Goal: Information Seeking & Learning: Learn about a topic

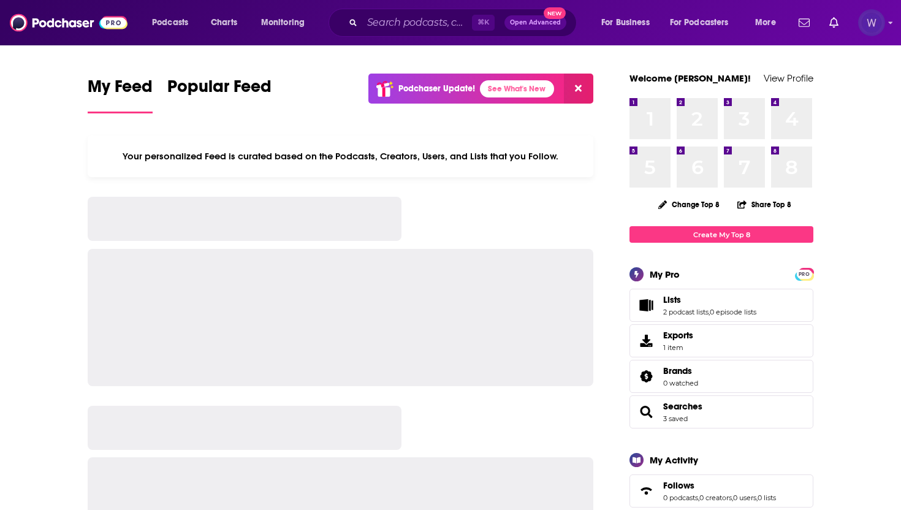
click at [876, 31] on img "Logged in as realitymarble" at bounding box center [871, 22] width 27 height 27
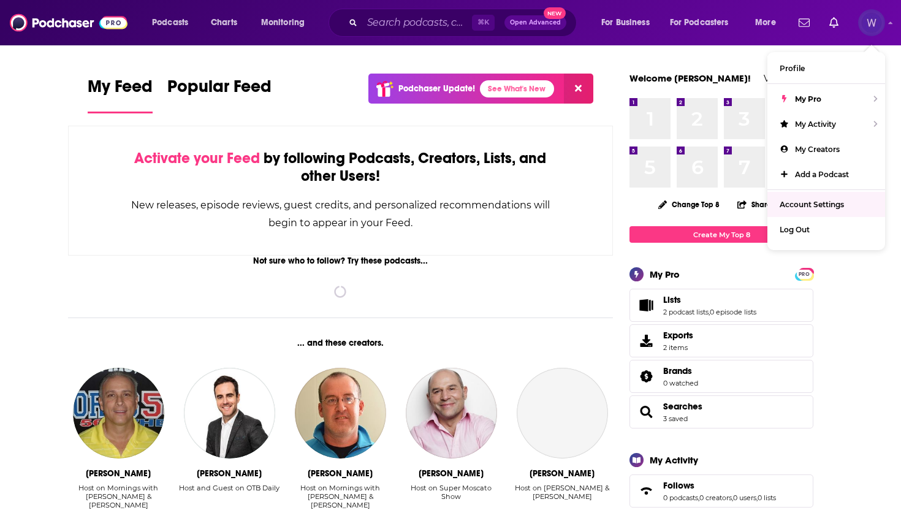
click at [829, 207] on link "Account Settings" at bounding box center [826, 204] width 118 height 25
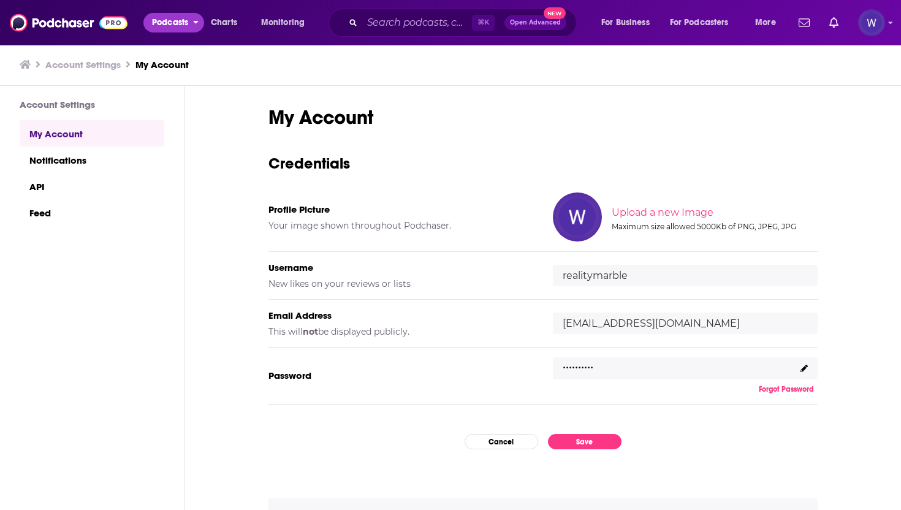
click at [148, 24] on button "Podcasts" at bounding box center [173, 23] width 61 height 20
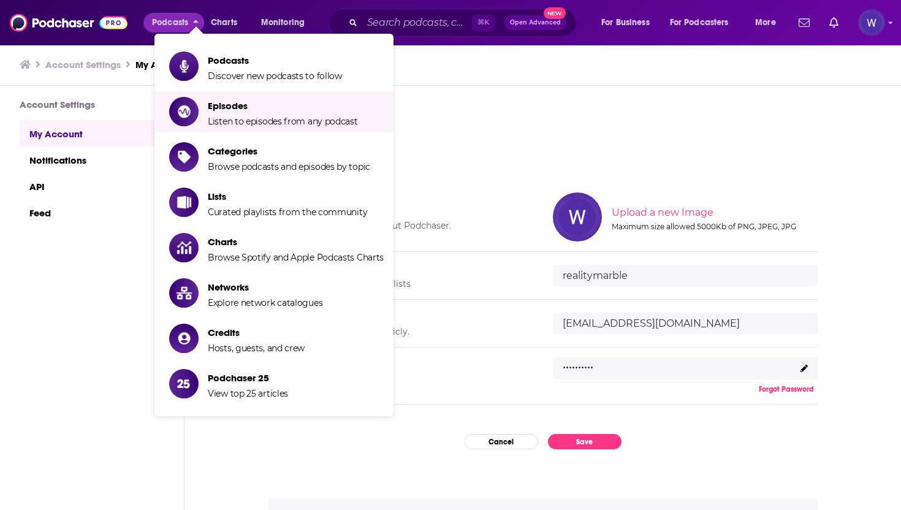
click at [499, 97] on div "My Account Credentials Profile Picture Your image shown throughout Podchaser. U…" at bounding box center [542, 298] width 716 height 425
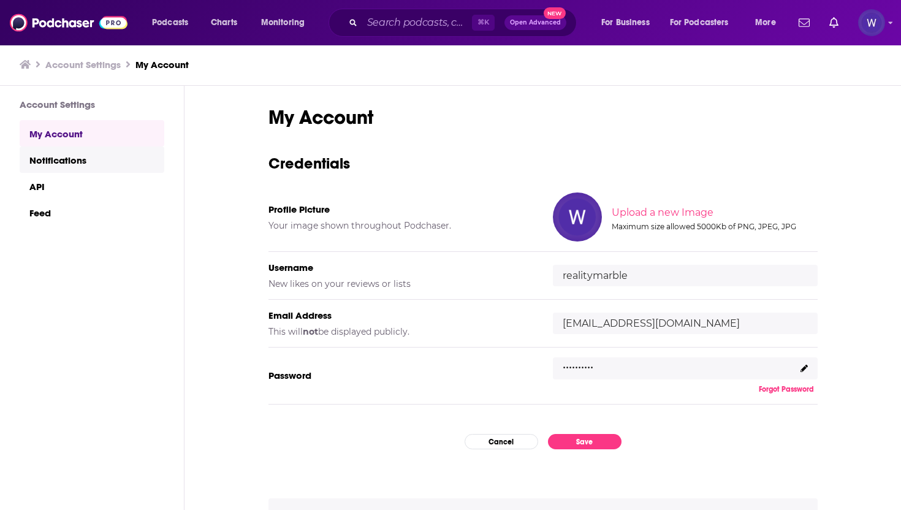
click at [58, 168] on link "Notifications" at bounding box center [92, 159] width 145 height 26
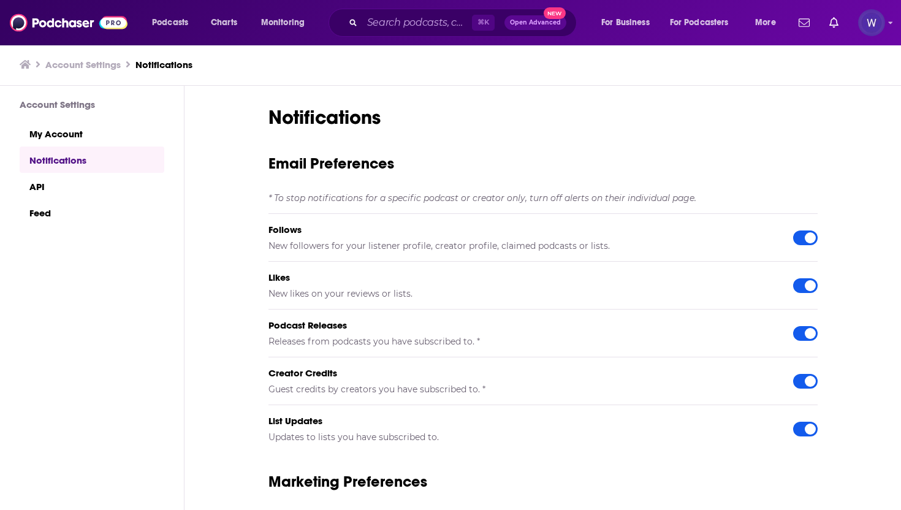
scroll to position [39, 0]
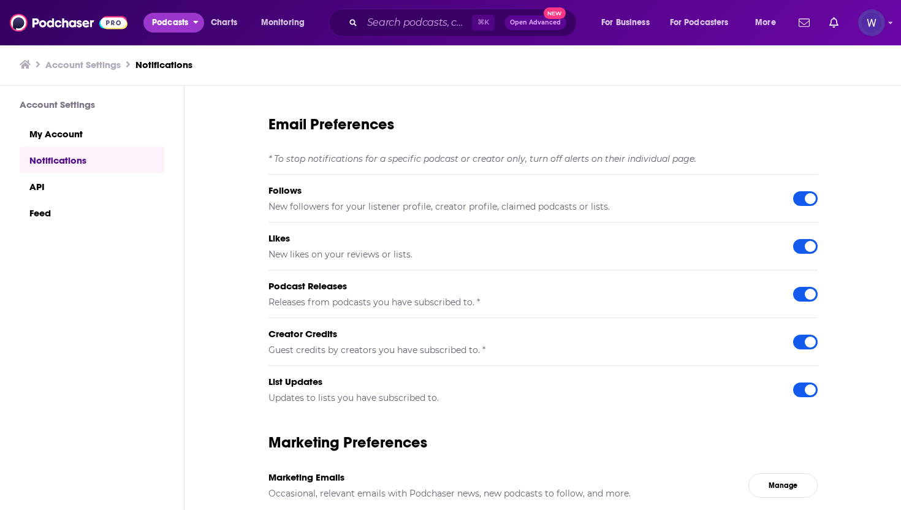
click at [170, 15] on span "Podcasts" at bounding box center [170, 22] width 36 height 17
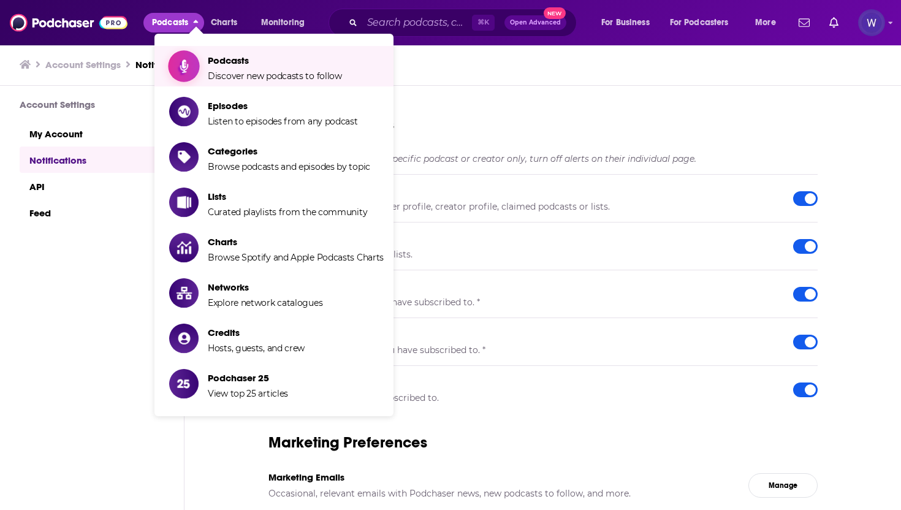
click at [278, 70] on span "Podcasts Discover new podcasts to follow" at bounding box center [275, 66] width 134 height 31
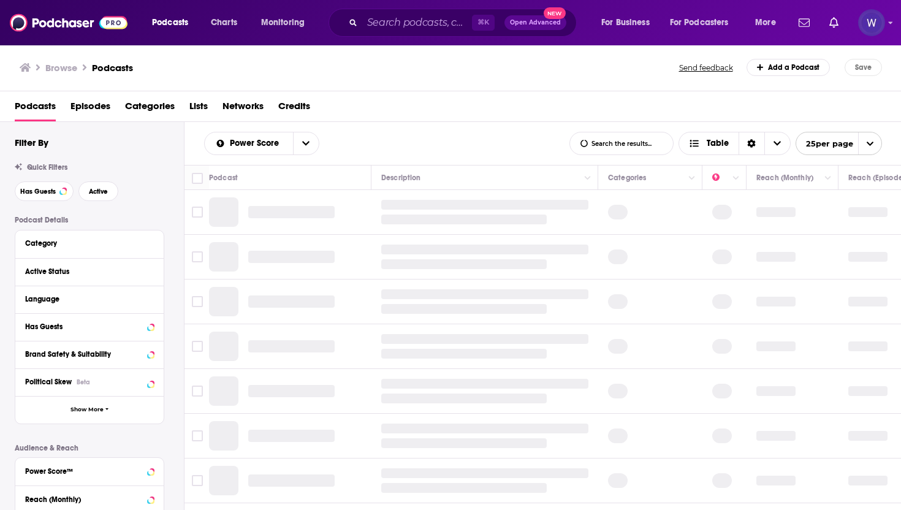
click at [358, 148] on div "Power Score List Search Input Search the results... Table" at bounding box center [386, 143] width 365 height 23
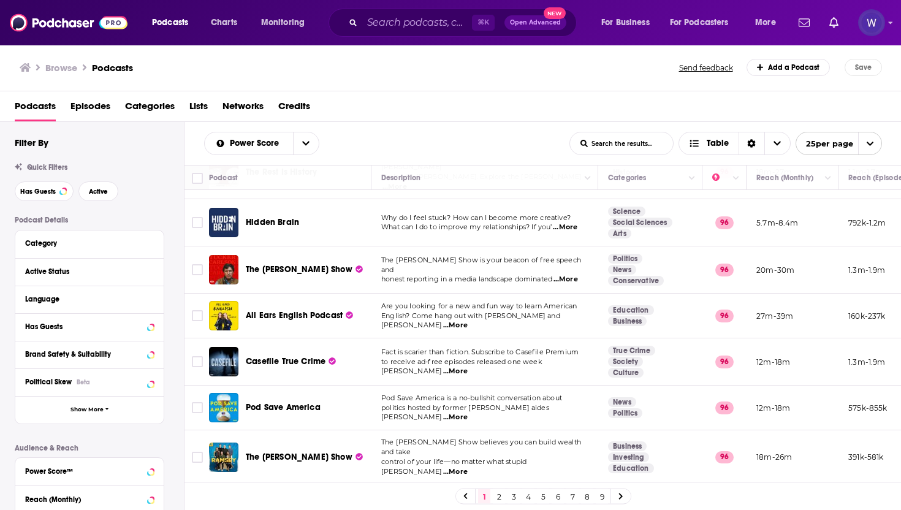
scroll to position [607, 0]
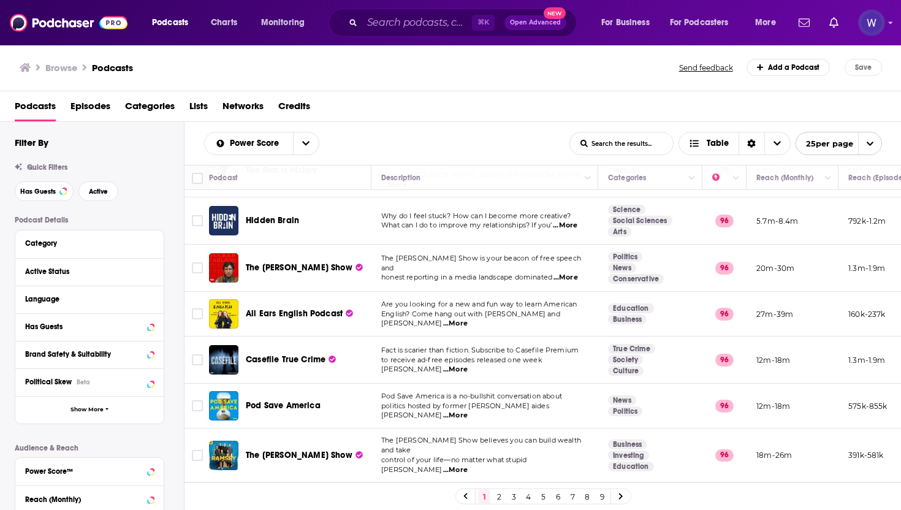
click at [395, 151] on div "Power Score List Search Input Search the results... Table" at bounding box center [386, 143] width 365 height 23
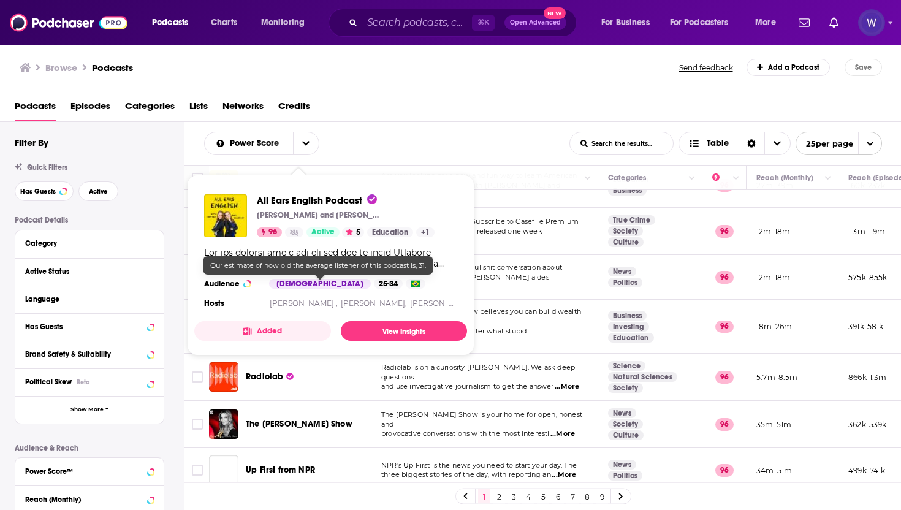
scroll to position [863, 0]
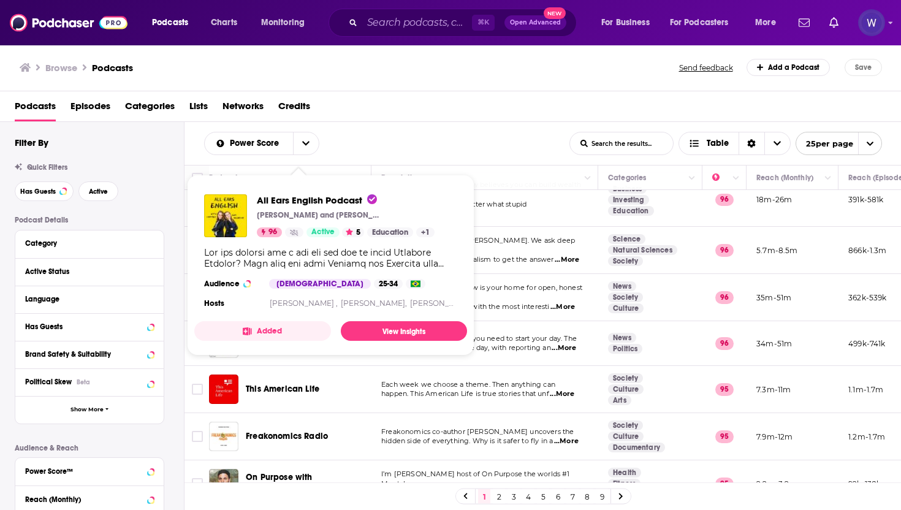
click at [377, 143] on div "Power Score List Search Input Search the results... Table" at bounding box center [386, 143] width 365 height 23
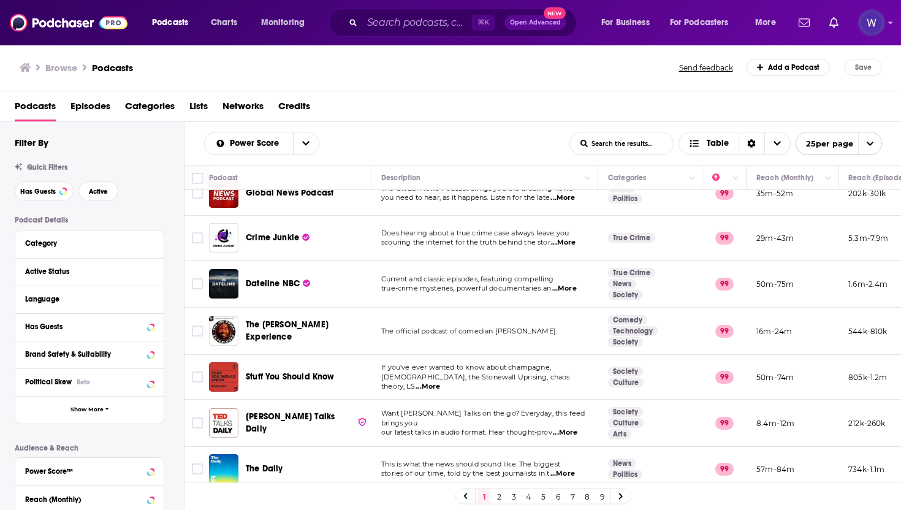
scroll to position [0, 0]
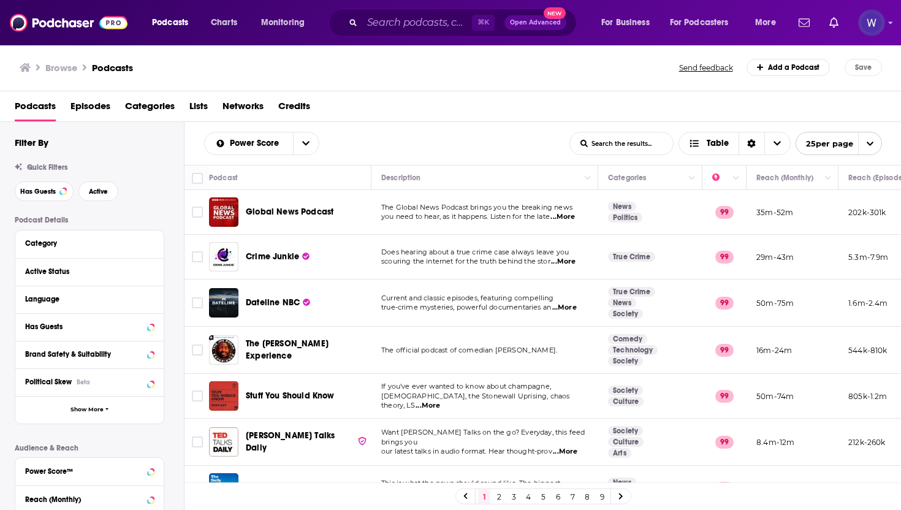
click at [155, 113] on span "Categories" at bounding box center [150, 108] width 50 height 25
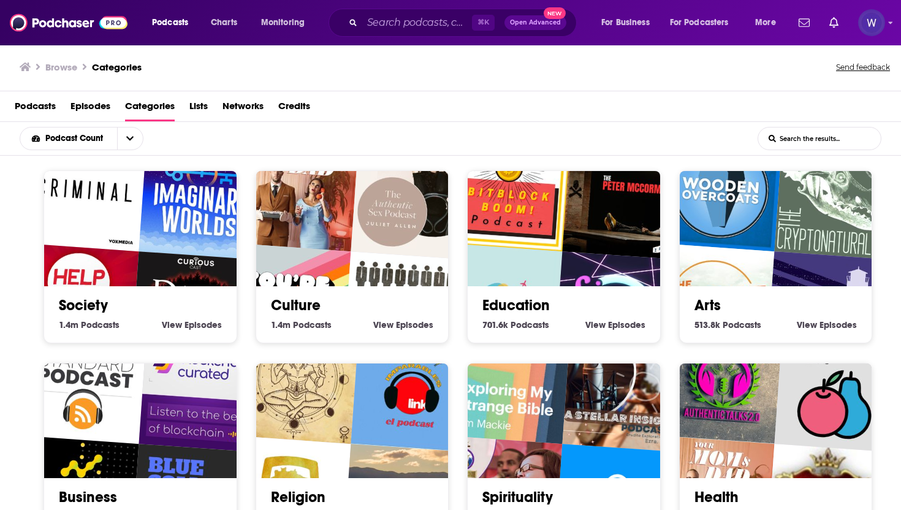
click at [200, 114] on span "Lists" at bounding box center [198, 108] width 18 height 25
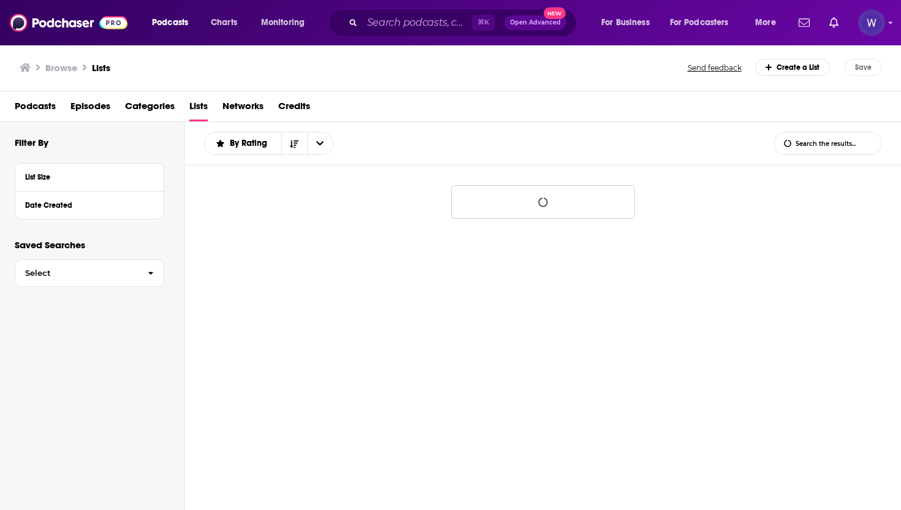
click at [164, 104] on span "Categories" at bounding box center [150, 108] width 50 height 25
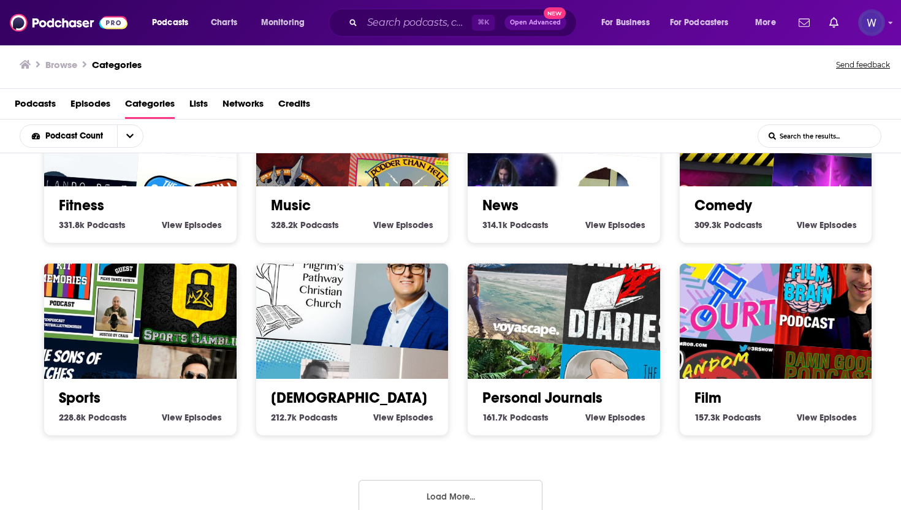
scroll to position [501, 0]
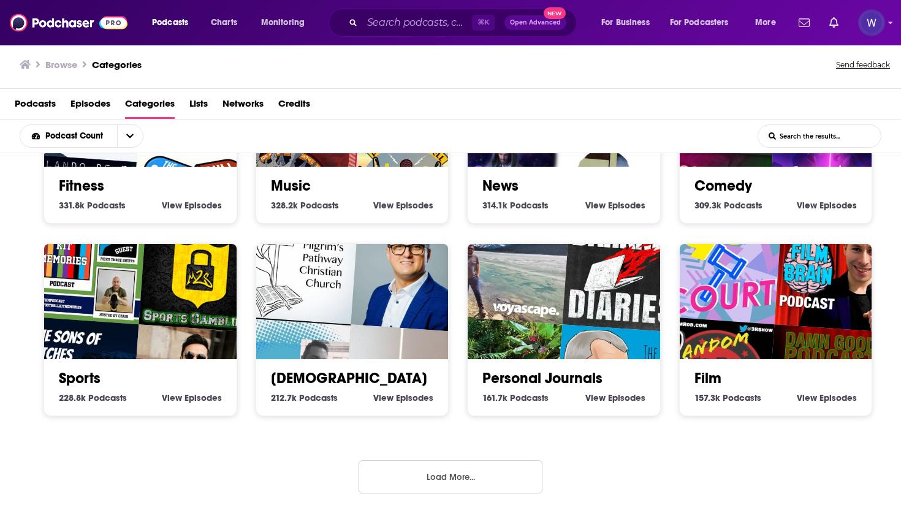
click at [436, 481] on button "Load More..." at bounding box center [450, 476] width 184 height 33
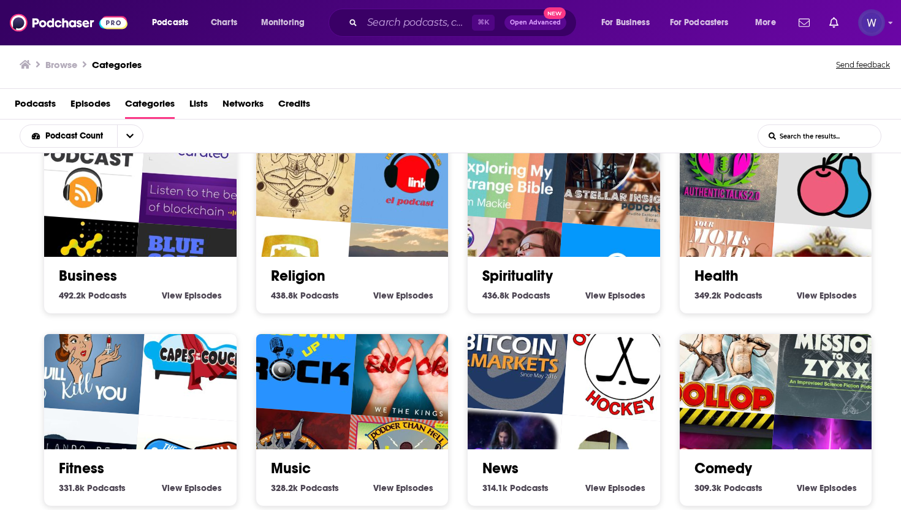
scroll to position [0, 0]
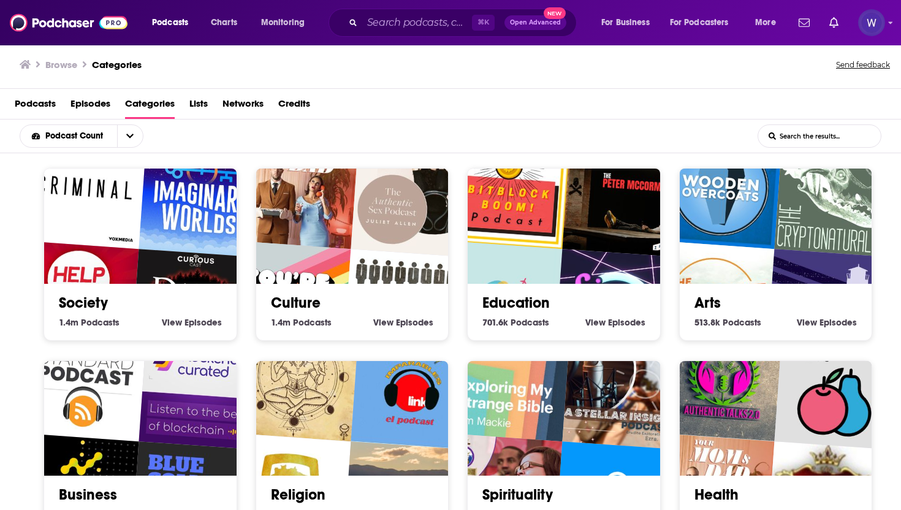
click at [553, 231] on img "The BitBlockBoom Bitcoin Podcast" at bounding box center [508, 187] width 123 height 123
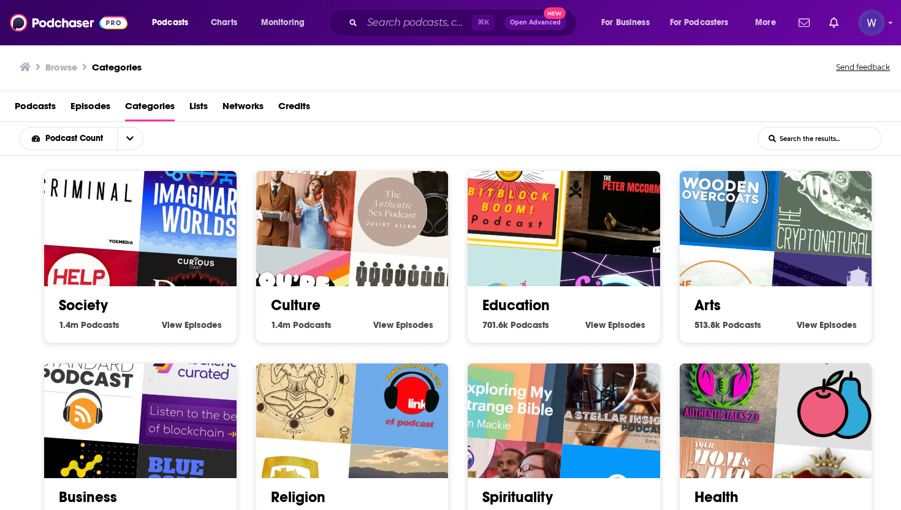
click at [200, 110] on span "Lists" at bounding box center [198, 108] width 18 height 25
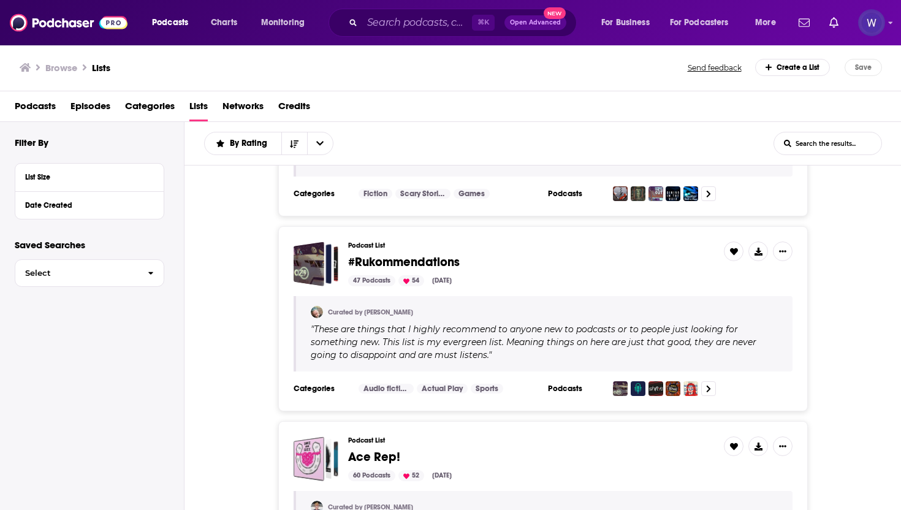
scroll to position [4318, 0]
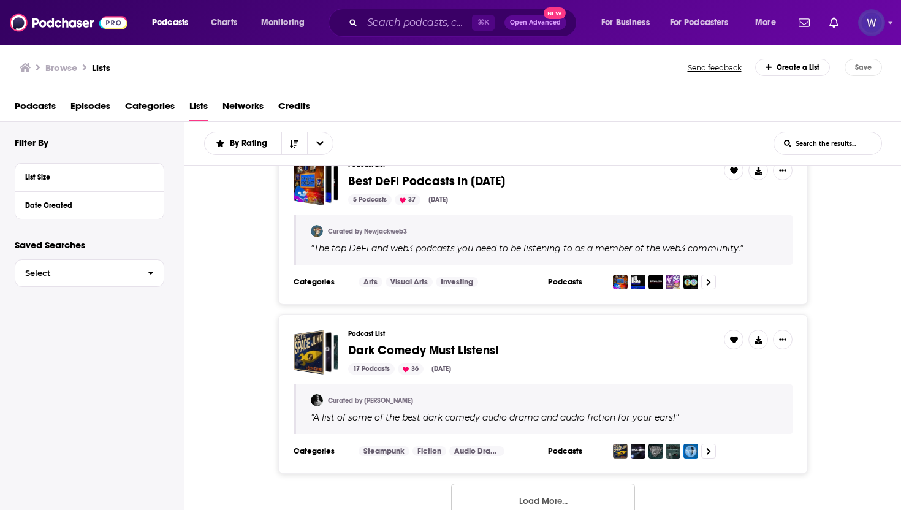
click at [146, 112] on span "Categories" at bounding box center [150, 108] width 50 height 25
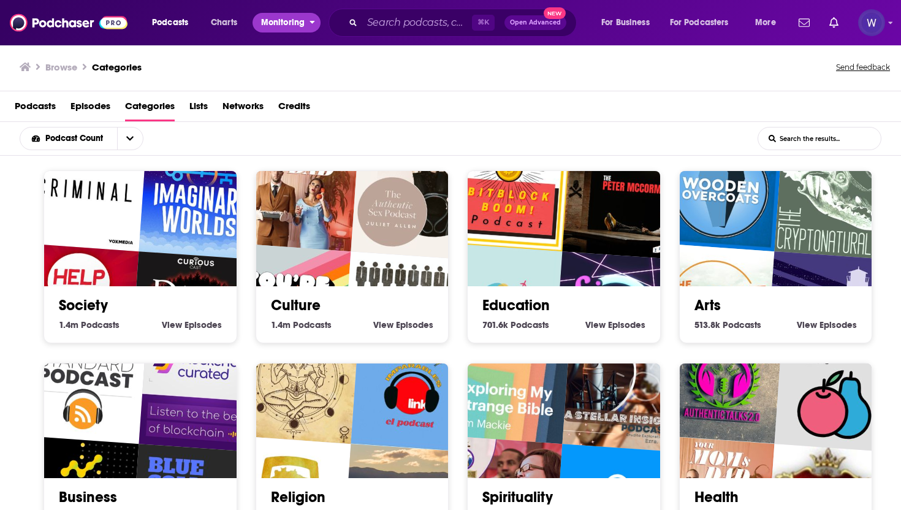
click at [305, 28] on button "Monitoring" at bounding box center [286, 23] width 68 height 20
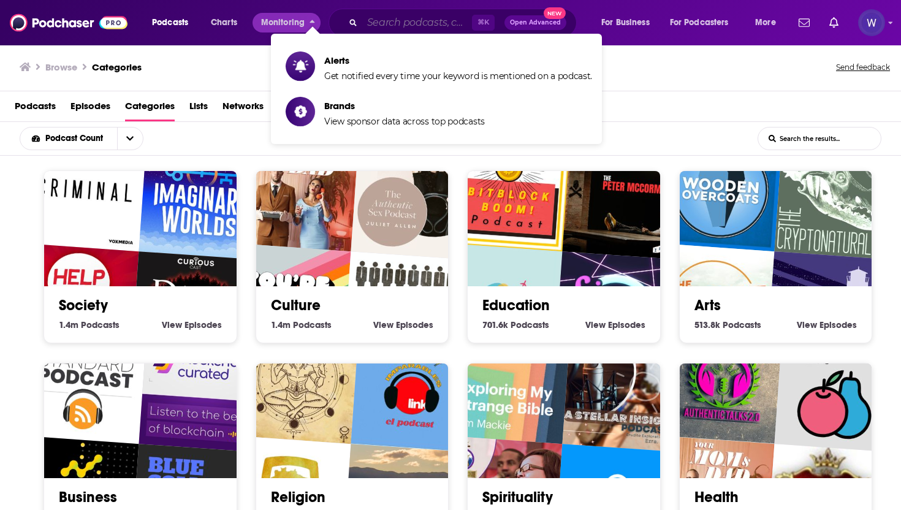
click at [382, 21] on input "Search podcasts, credits, & more..." at bounding box center [417, 23] width 110 height 20
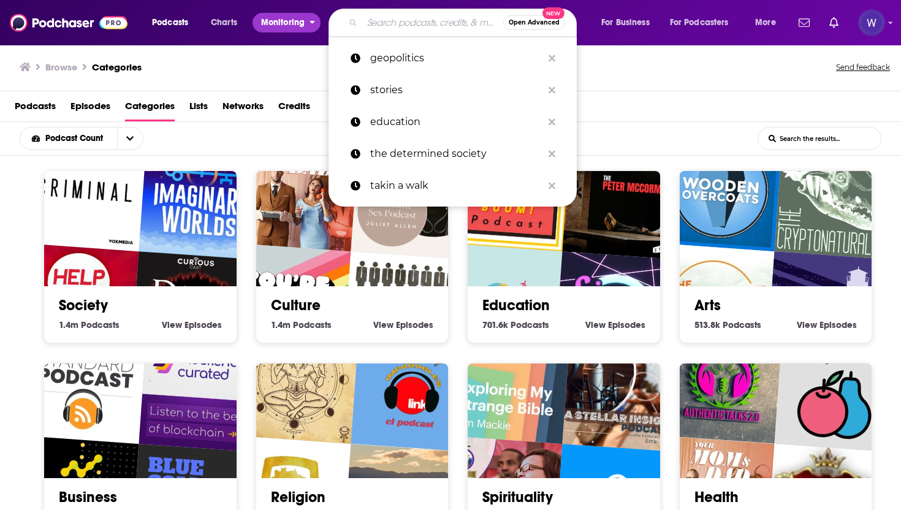
click at [288, 18] on span "Monitoring" at bounding box center [283, 22] width 44 height 17
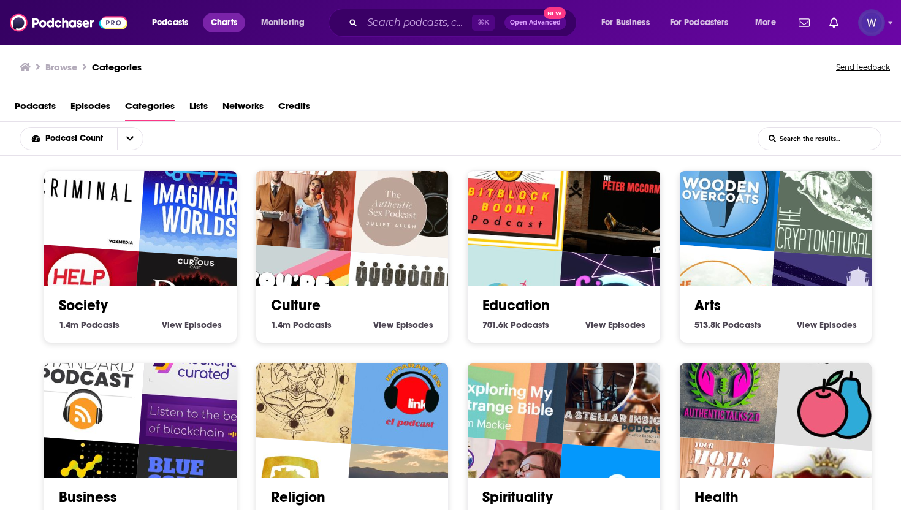
click at [224, 23] on span "Charts" at bounding box center [224, 22] width 26 height 17
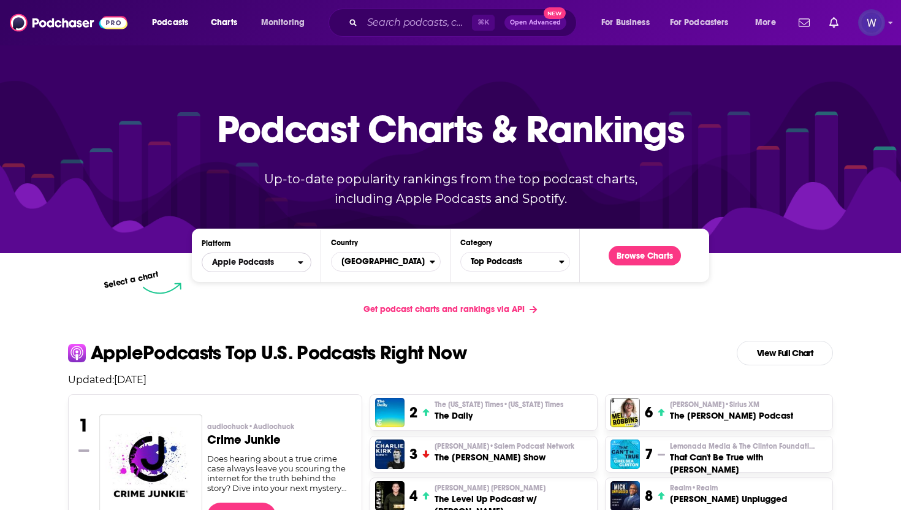
click at [267, 264] on span "Apple Podcasts" at bounding box center [243, 262] width 62 height 9
click at [566, 283] on div "Select a chart" at bounding box center [401, 288] width 517 height 12
click at [556, 269] on span "Top Podcasts" at bounding box center [510, 261] width 98 height 21
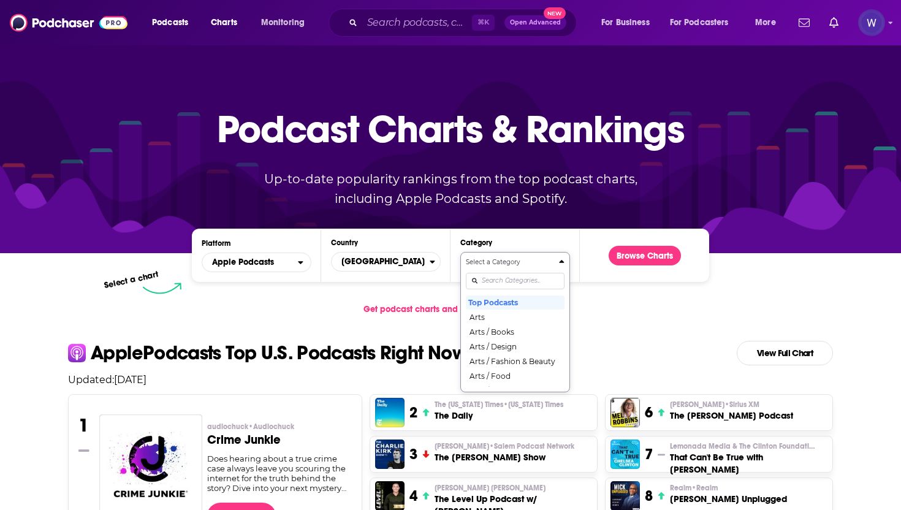
click at [596, 302] on div "Get podcast charts and rankings via API" at bounding box center [450, 309] width 784 height 30
click at [561, 249] on div "Category Select a Category Top Podcasts Arts Arts / Books Arts / Design Arts / …" at bounding box center [515, 255] width 110 height 34
click at [628, 259] on button "Browse Charts" at bounding box center [645, 256] width 72 height 20
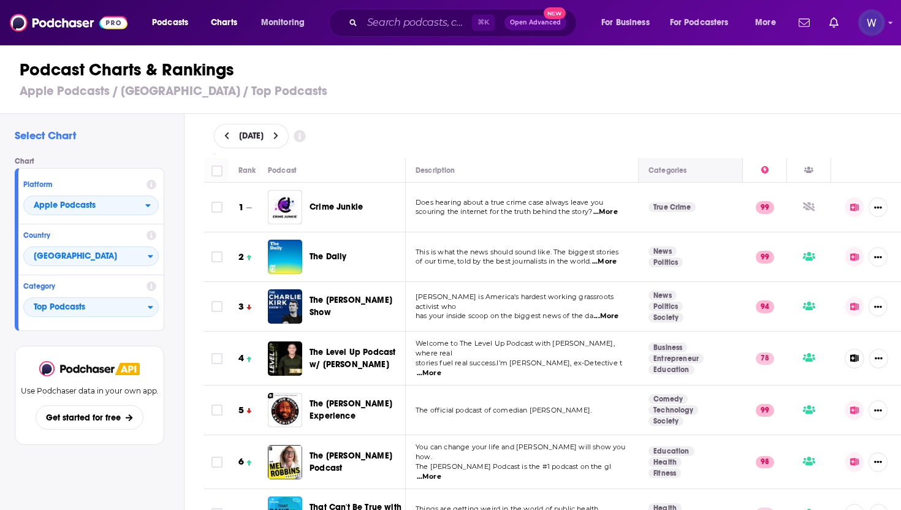
click at [711, 169] on div "Categories" at bounding box center [690, 170] width 84 height 15
click at [663, 169] on div "Categories" at bounding box center [667, 170] width 38 height 15
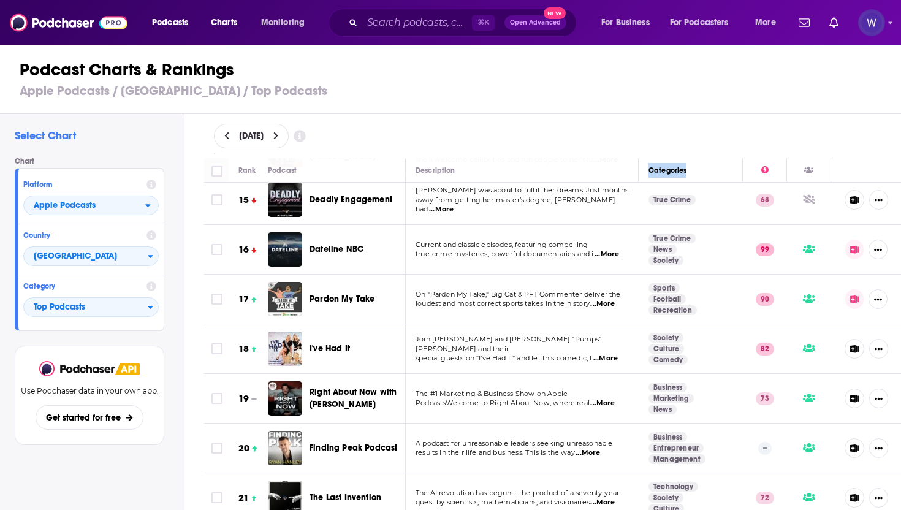
scroll to position [729, 0]
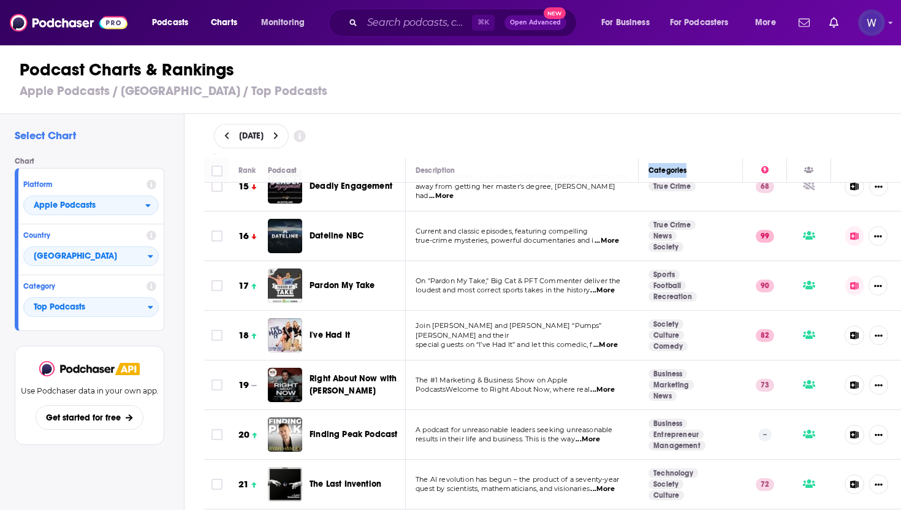
click at [664, 270] on link "Sports" at bounding box center [663, 275] width 31 height 10
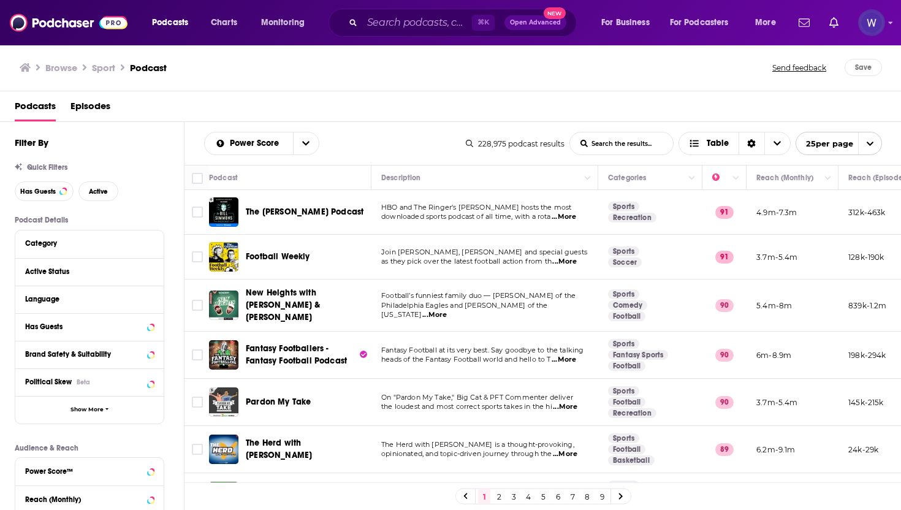
click at [868, 143] on icon "open menu" at bounding box center [870, 144] width 7 height 4
click at [833, 205] on button "100 per page" at bounding box center [838, 205] width 85 height 19
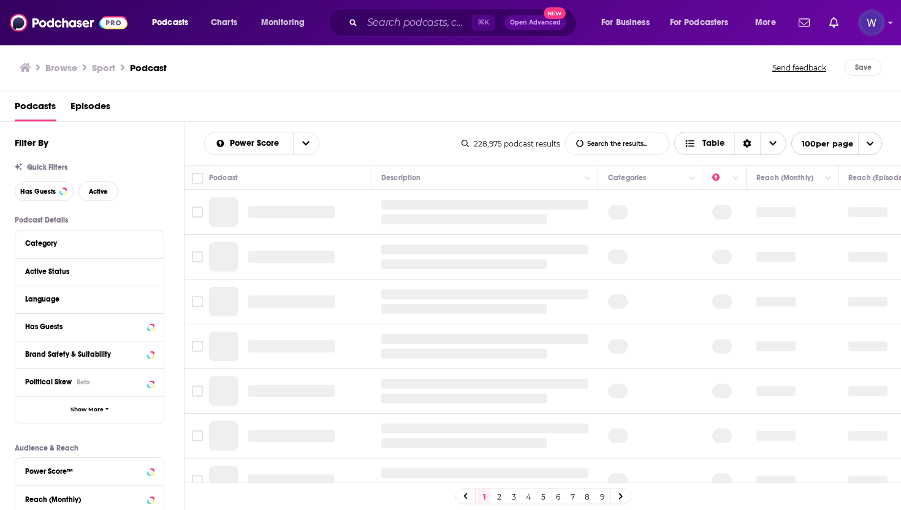
click at [707, 136] on span "Table" at bounding box center [704, 144] width 59 height 21
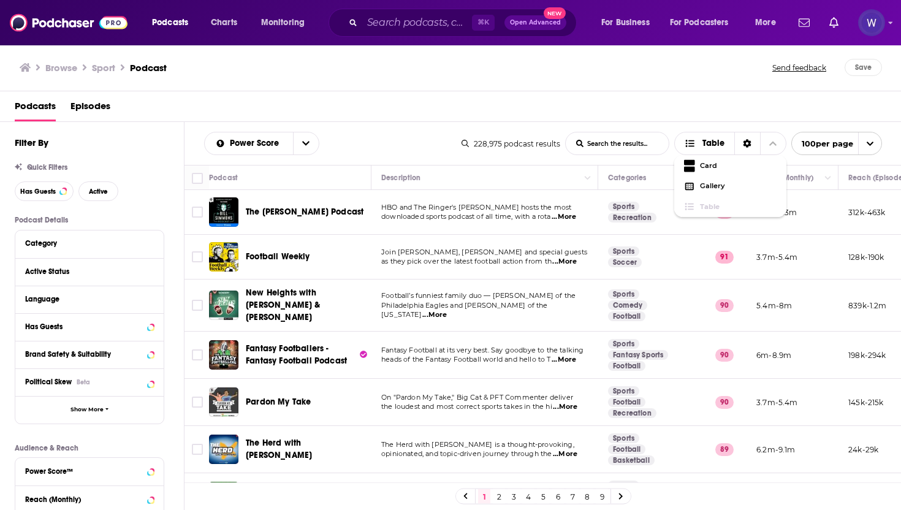
click at [718, 105] on div "Podcasts Episodes" at bounding box center [453, 108] width 877 height 25
click at [96, 198] on button "Active" at bounding box center [98, 191] width 40 height 20
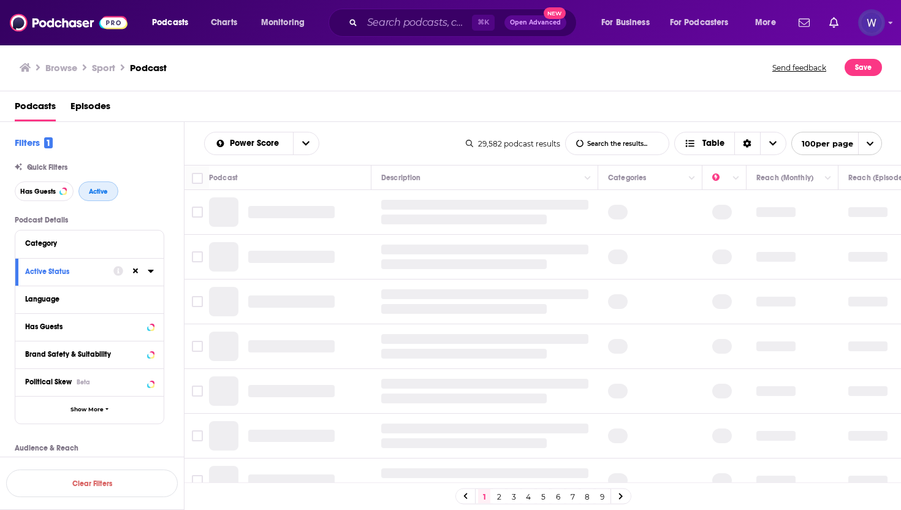
click at [99, 199] on button "Active" at bounding box center [98, 191] width 40 height 20
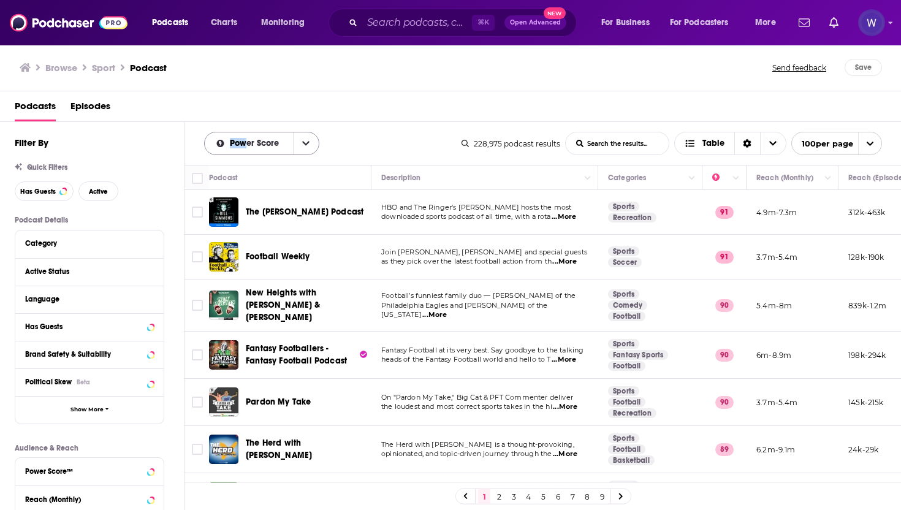
drag, startPoint x: 192, startPoint y: 131, endPoint x: 240, endPoint y: 145, distance: 49.7
click at [243, 145] on div "Power Score List Search Input Search the results... Table 228,975 podcast resul…" at bounding box center [542, 143] width 717 height 43
click at [266, 103] on div "Podcasts Episodes" at bounding box center [453, 108] width 877 height 25
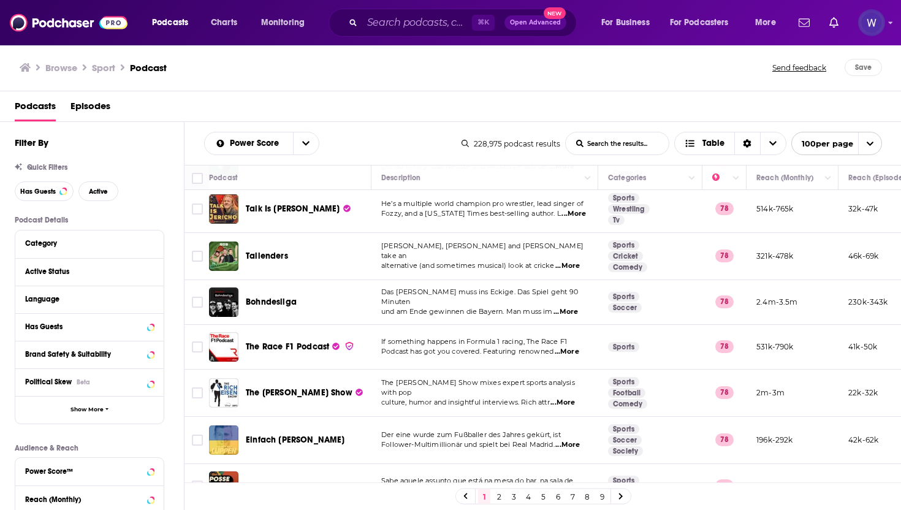
scroll to position [2960, 0]
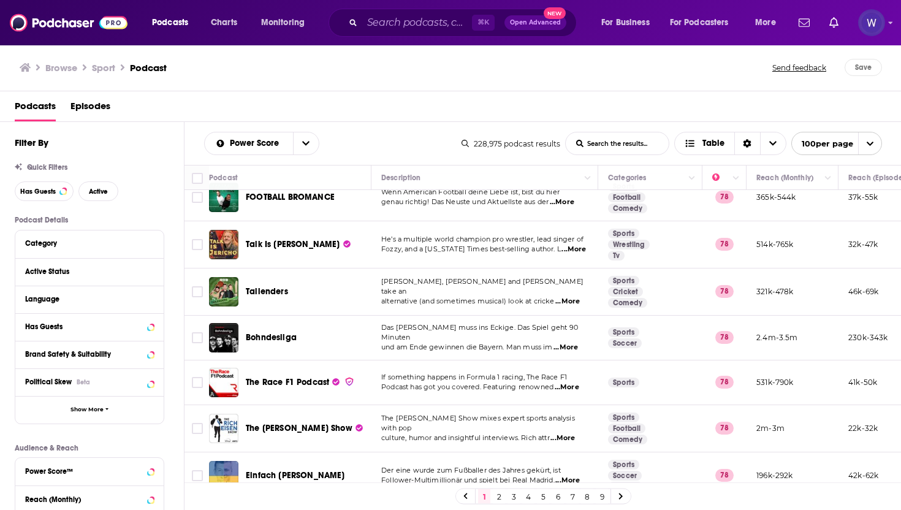
click at [56, 69] on h3 "Browse" at bounding box center [61, 68] width 32 height 12
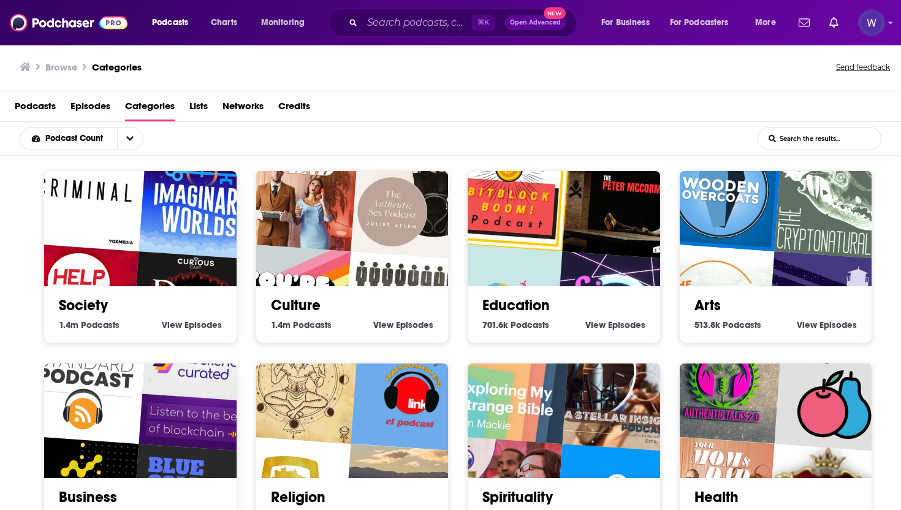
click at [576, 309] on h2 "Education" at bounding box center [563, 305] width 163 height 18
click at [558, 236] on img "The BitBlockBoom Bitcoin Podcast" at bounding box center [508, 189] width 123 height 123
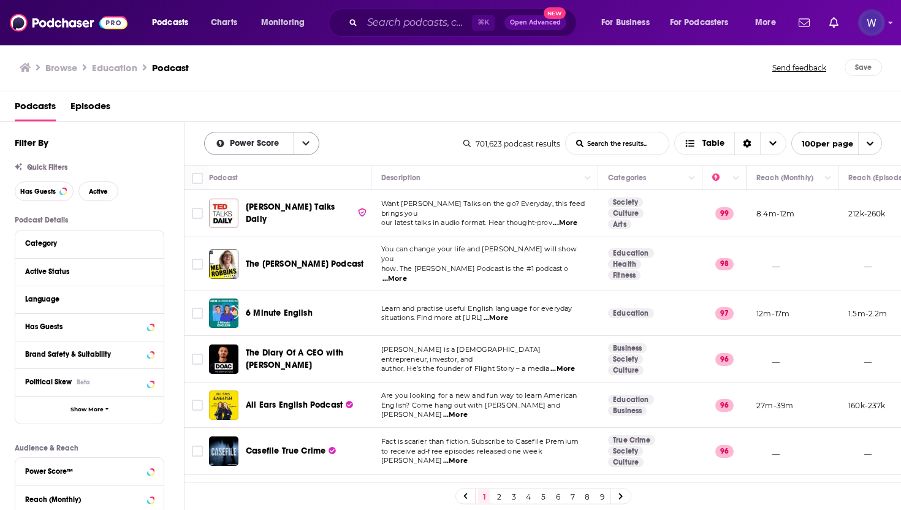
click at [277, 136] on div "Power Score" at bounding box center [261, 143] width 115 height 23
click at [305, 146] on icon "open menu" at bounding box center [305, 143] width 7 height 9
click at [429, 133] on div "Power Score By Rating Trending New Power Score List Search Input Search the res…" at bounding box center [333, 143] width 259 height 23
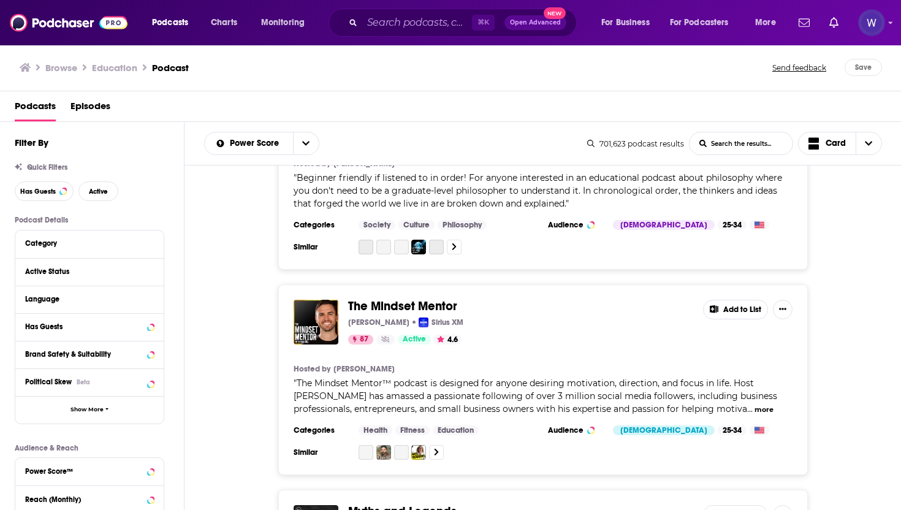
scroll to position [4894, 0]
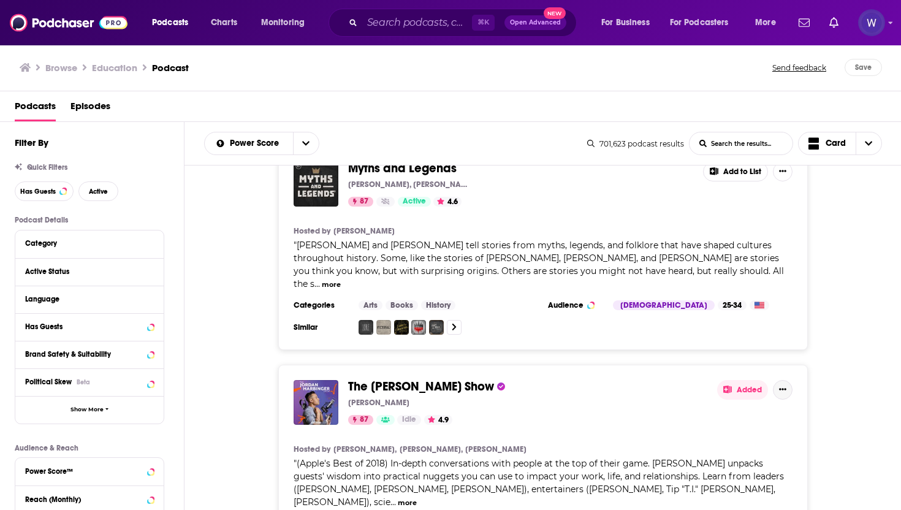
click at [781, 380] on button "Show More Button" at bounding box center [783, 390] width 20 height 20
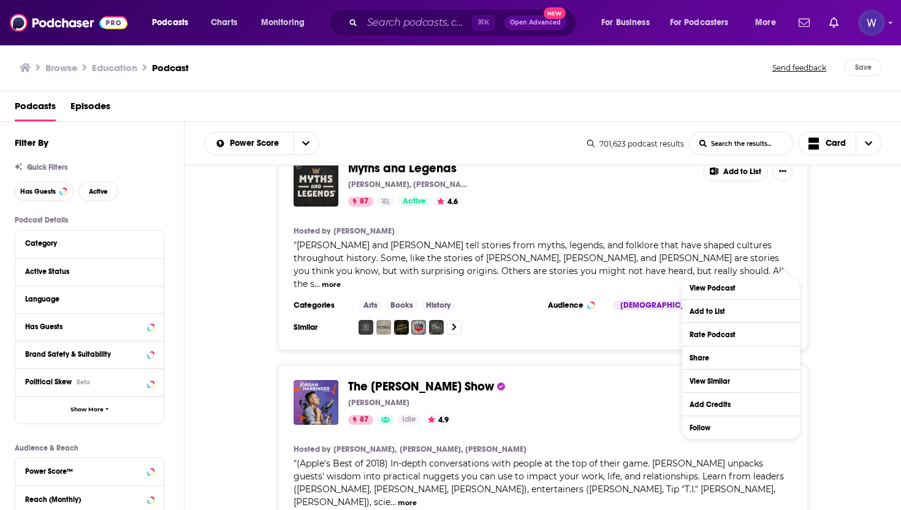
click at [823, 365] on div "The [PERSON_NAME] Show [PERSON_NAME] 87 Idle 4.9 Added Hosted by [PERSON_NAME],…" at bounding box center [542, 470] width 717 height 211
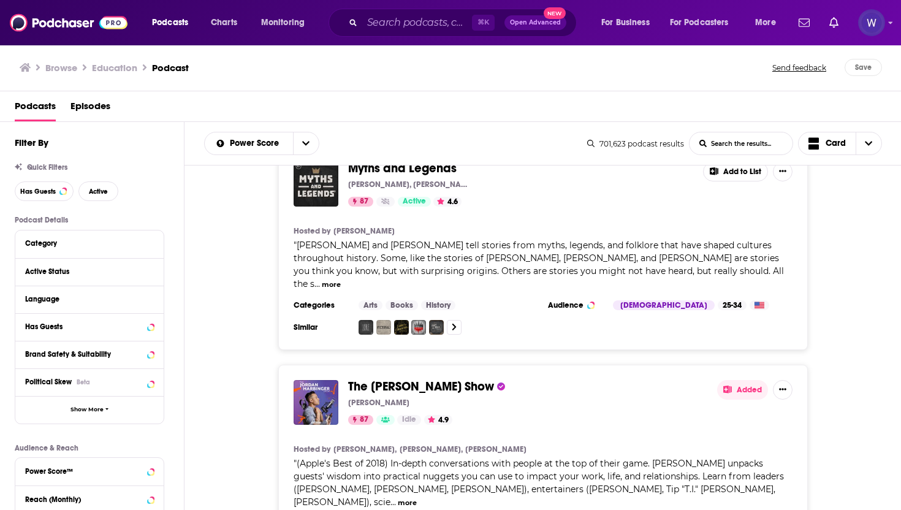
click at [122, 63] on h1 "Education" at bounding box center [114, 68] width 45 height 12
click at [41, 55] on div "Browse Education Podcast Send feedback Save" at bounding box center [450, 67] width 901 height 47
click at [26, 62] on span at bounding box center [25, 68] width 11 height 12
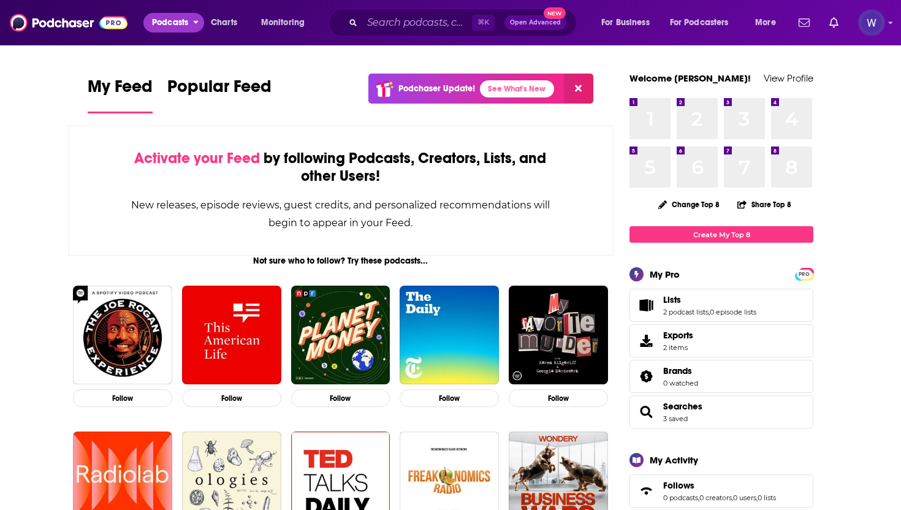
click at [168, 13] on button "Podcasts" at bounding box center [173, 23] width 61 height 20
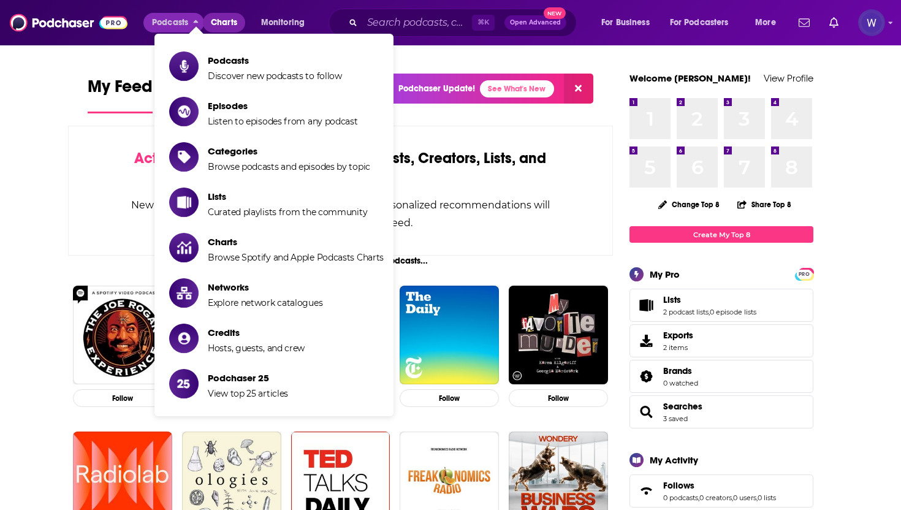
click at [237, 16] on span "Charts" at bounding box center [224, 22] width 26 height 17
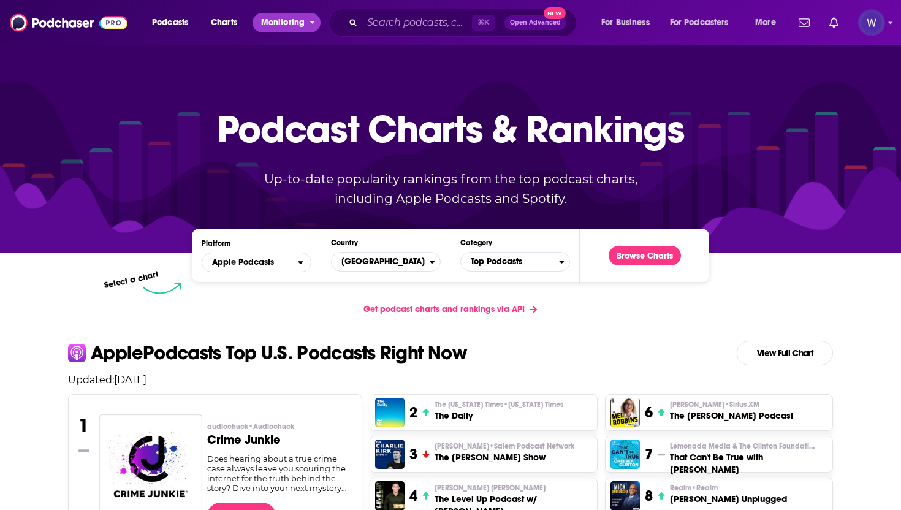
click at [271, 31] on span "Monitoring" at bounding box center [283, 22] width 44 height 17
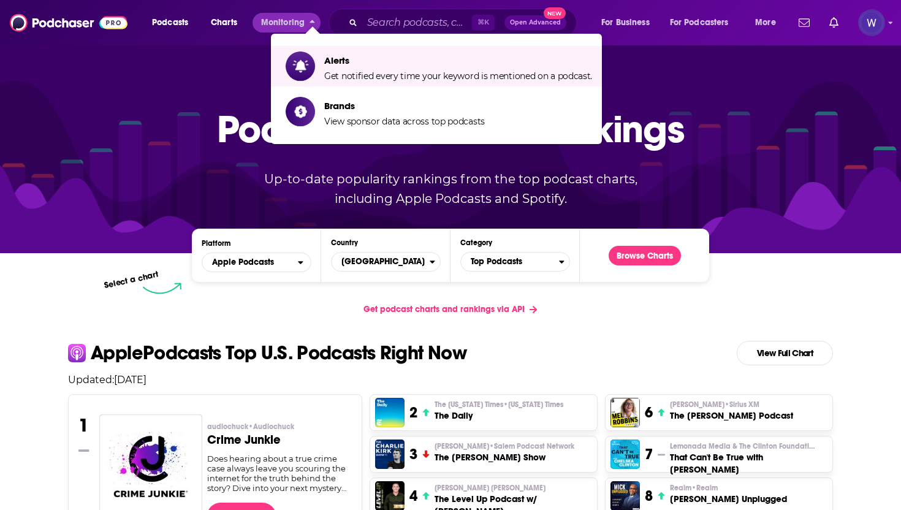
click at [534, 20] on span "Open Advanced" at bounding box center [535, 23] width 51 height 6
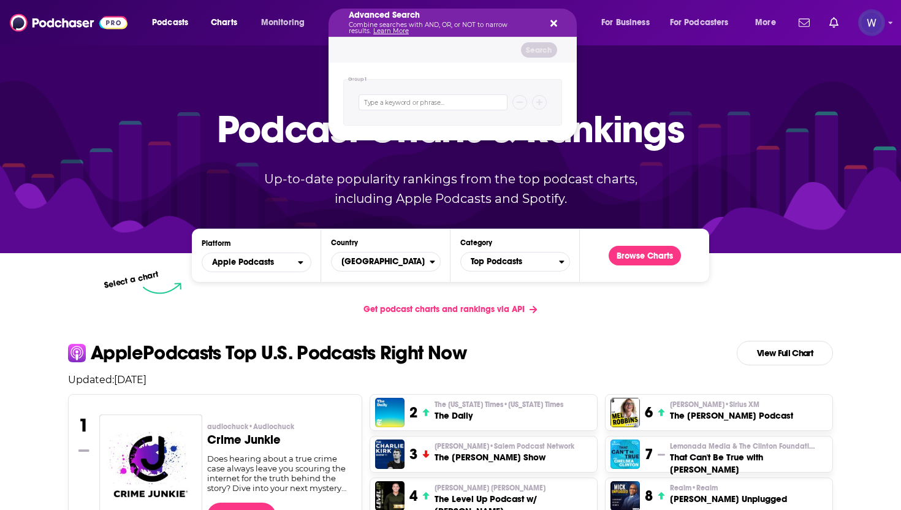
click at [554, 16] on div "Advanced Search Combine searches with AND, OR, or NOT to narrow results. Learn …" at bounding box center [452, 23] width 248 height 28
click at [555, 20] on icon "Search podcasts, credits, & more..." at bounding box center [553, 23] width 7 height 10
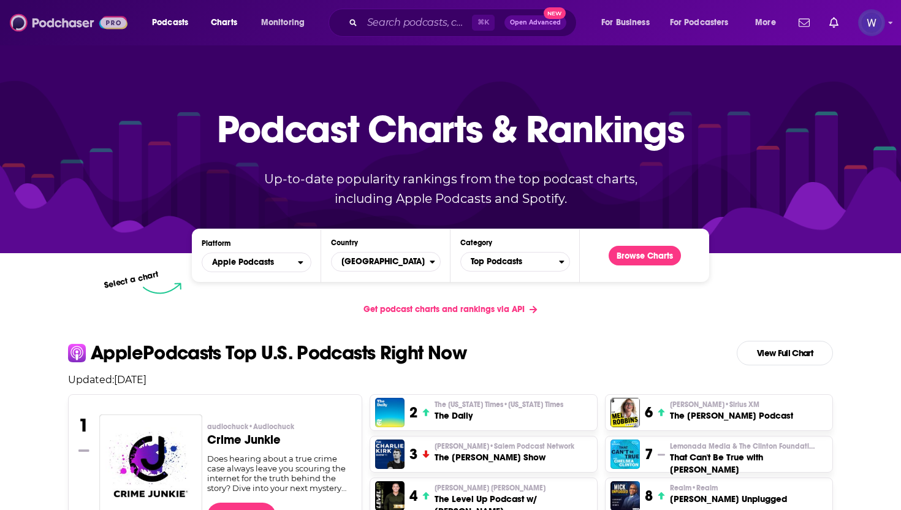
click at [115, 18] on img at bounding box center [69, 22] width 118 height 23
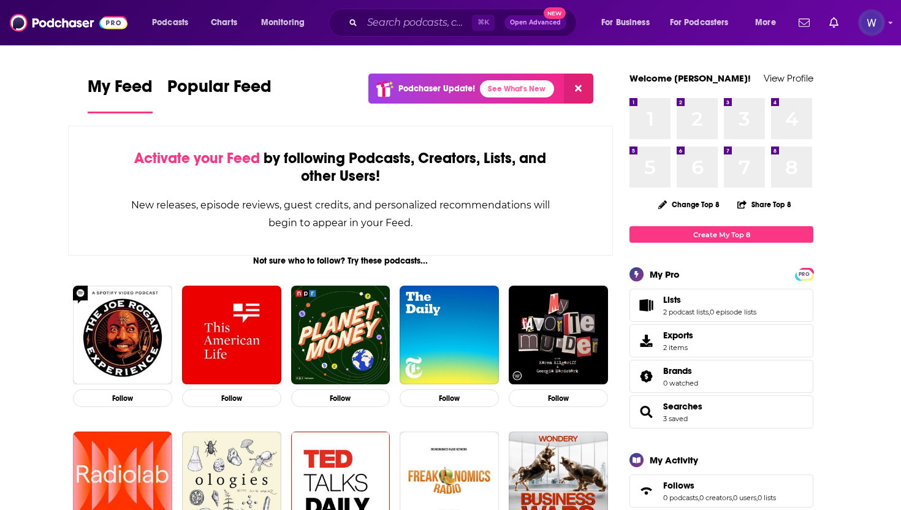
click at [707, 377] on span "Brands 0 watched" at bounding box center [721, 376] width 184 height 33
click at [677, 367] on span "Brands" at bounding box center [677, 370] width 29 height 11
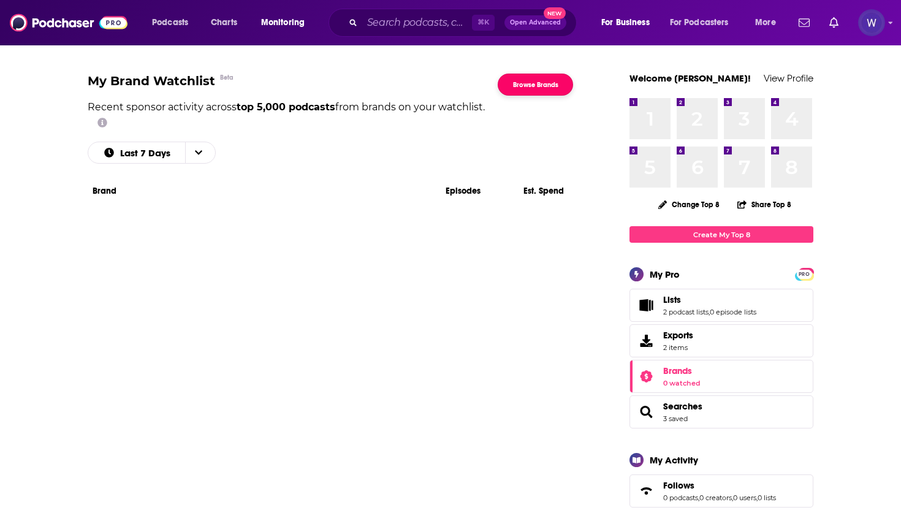
click at [529, 86] on link "Browse Brands" at bounding box center [535, 85] width 75 height 22
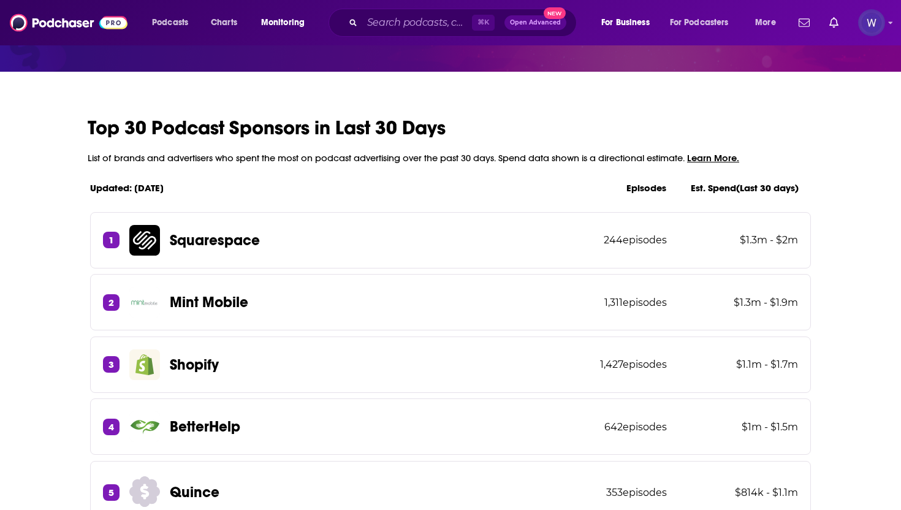
scroll to position [172, 0]
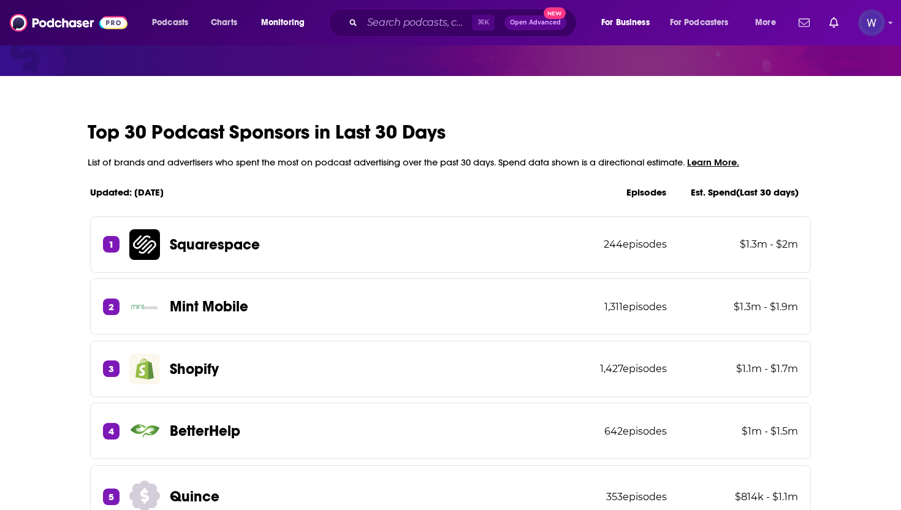
drag, startPoint x: 78, startPoint y: 122, endPoint x: 403, endPoint y: 113, distance: 324.9
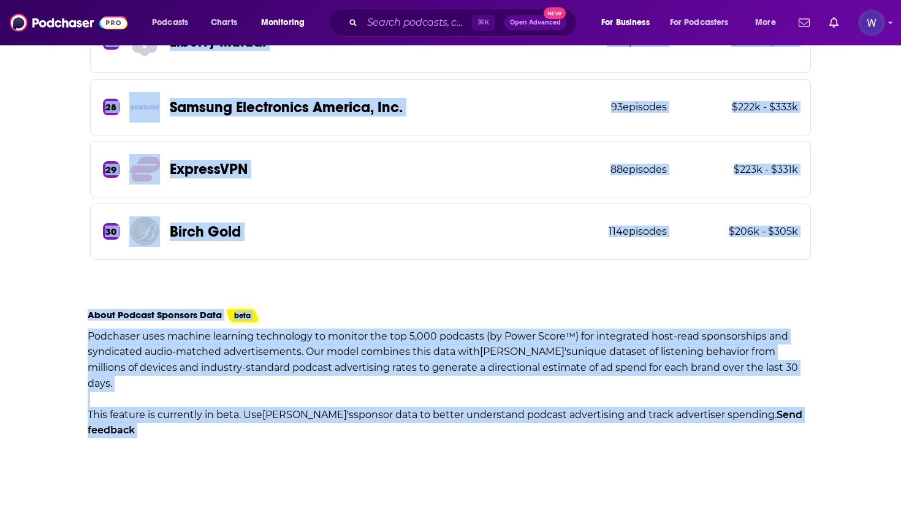
scroll to position [2058, 0]
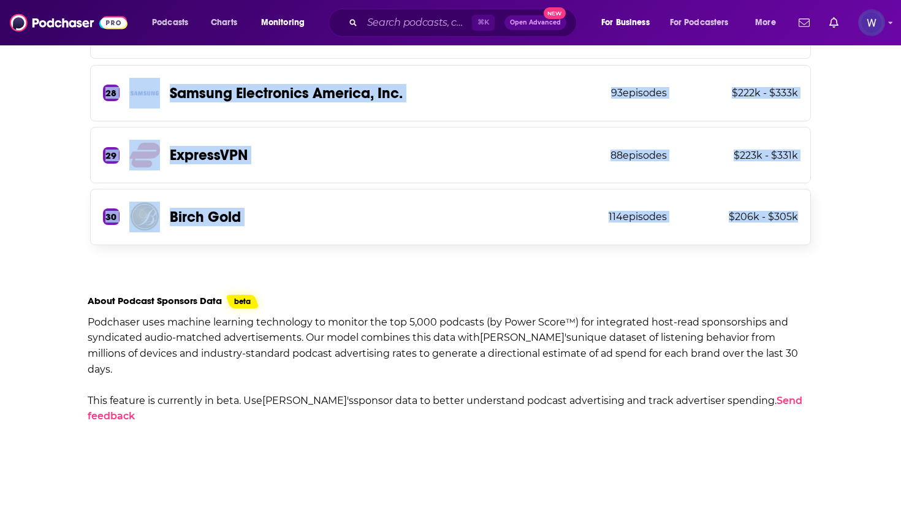
drag, startPoint x: 88, startPoint y: 193, endPoint x: 735, endPoint y: 229, distance: 648.1
copy div "Top 30 Podcast Sponsors in Last 30 Days List of brands and advertisers who spen…"
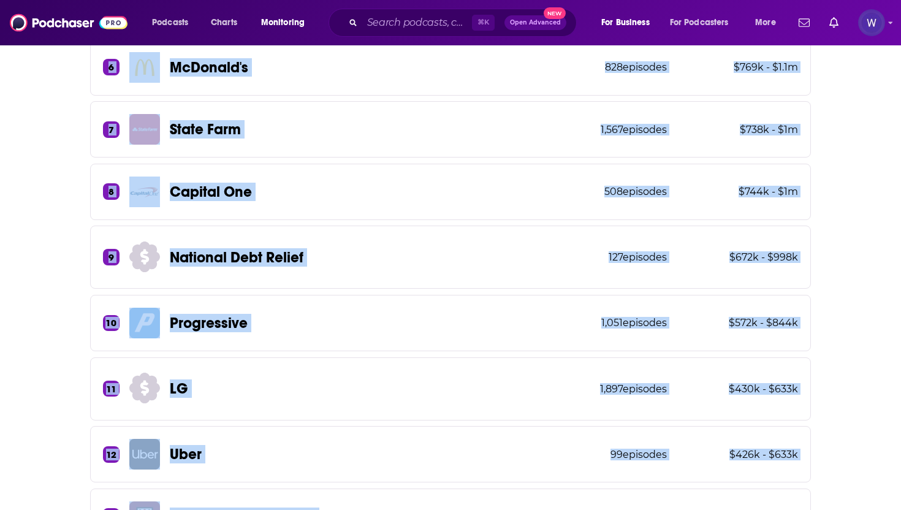
scroll to position [0, 0]
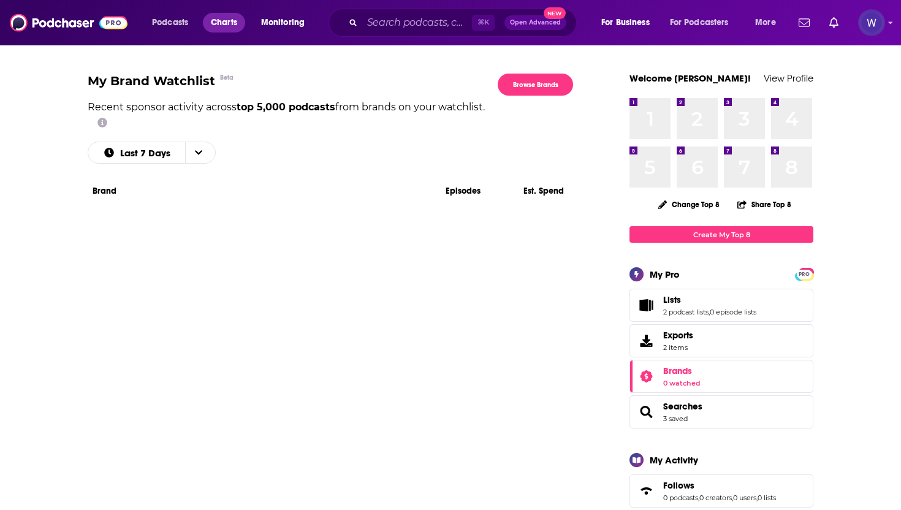
click at [213, 20] on span "Charts" at bounding box center [224, 22] width 26 height 17
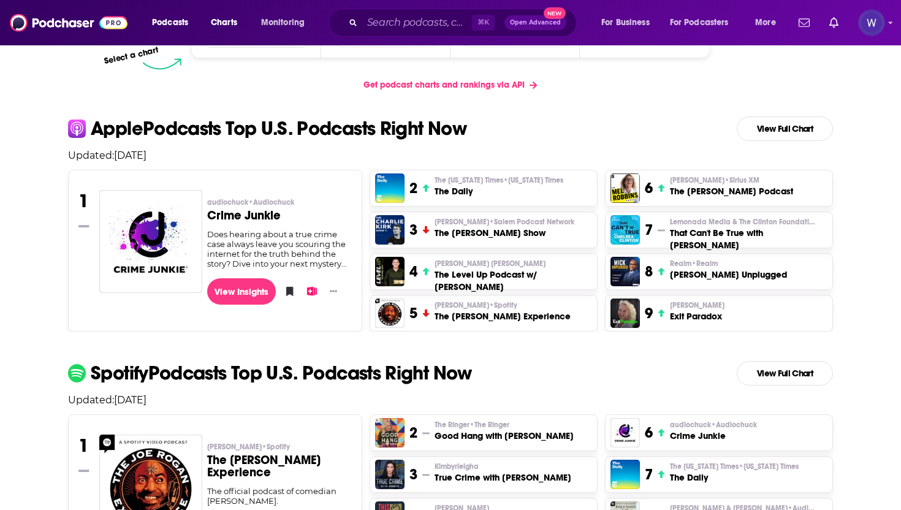
scroll to position [111, 0]
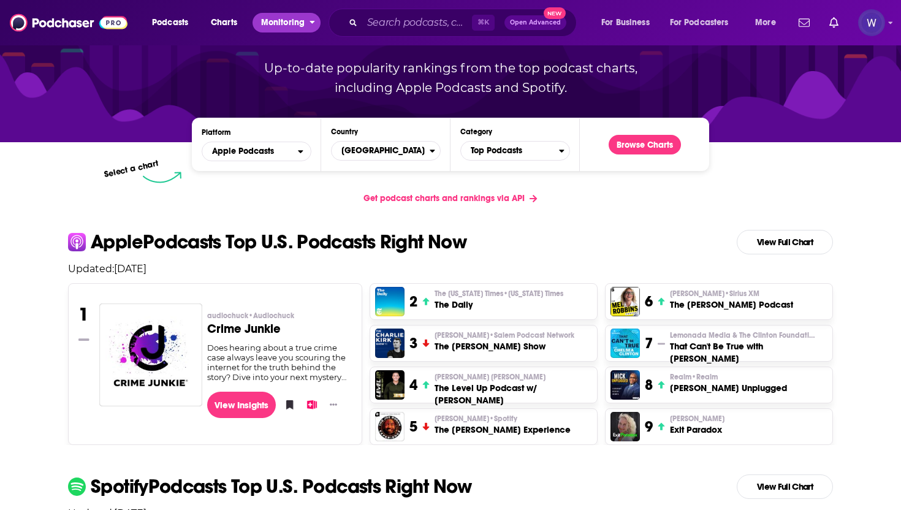
click at [284, 26] on span "Monitoring" at bounding box center [283, 22] width 44 height 17
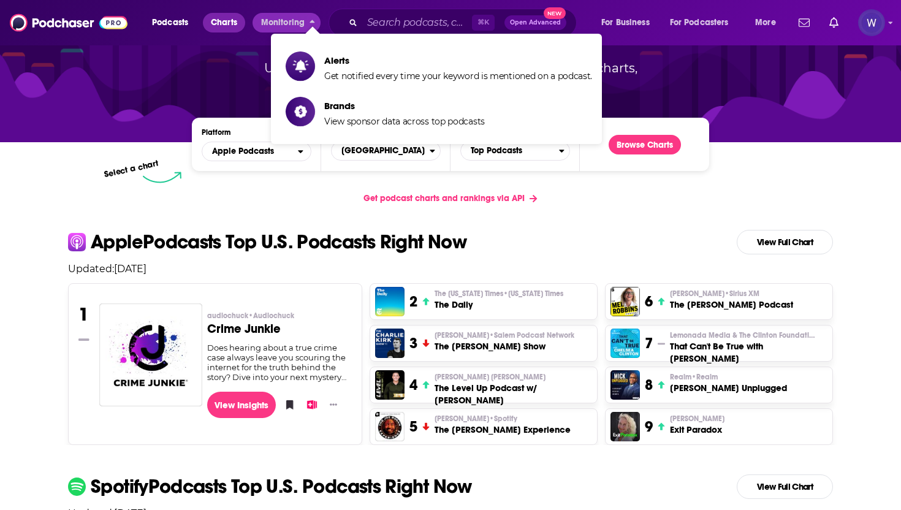
click at [226, 21] on span "Charts" at bounding box center [224, 22] width 26 height 17
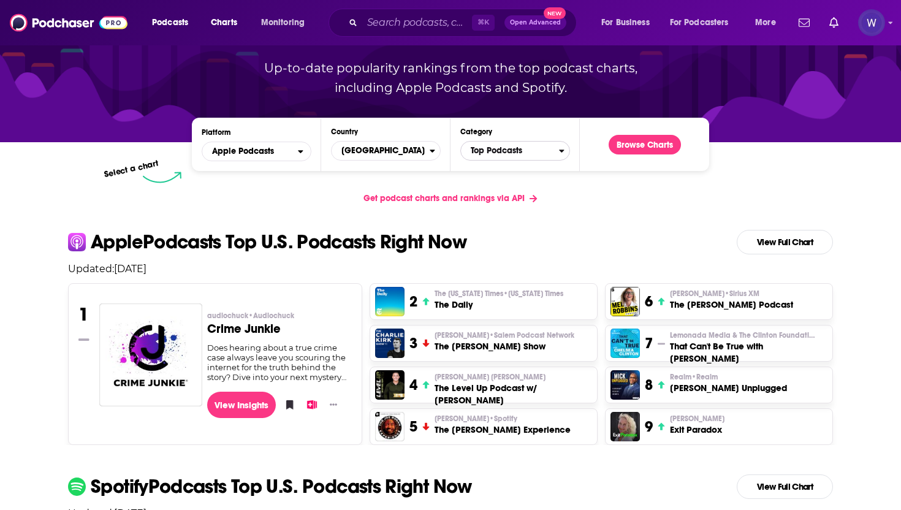
click at [536, 154] on span "Top Podcasts" at bounding box center [510, 150] width 98 height 21
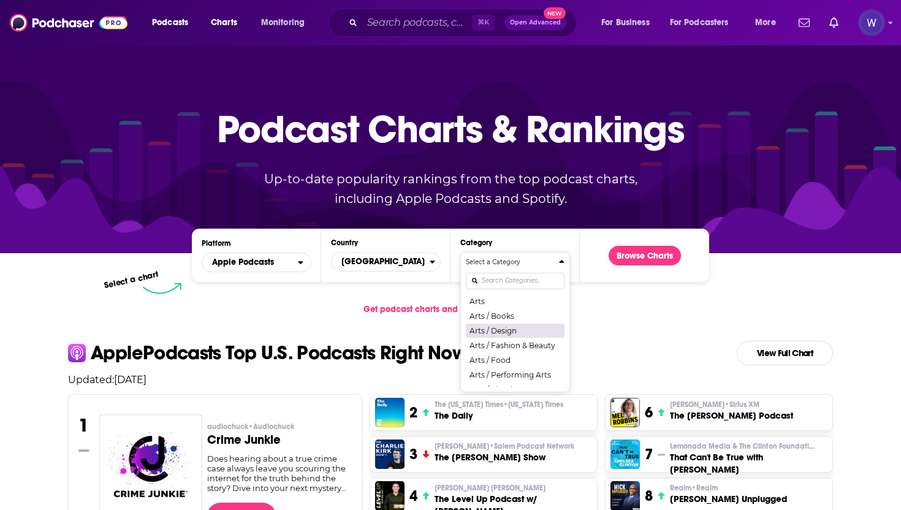
scroll to position [0, 0]
click at [357, 146] on p "Podcast Charts & Rankings" at bounding box center [451, 129] width 468 height 80
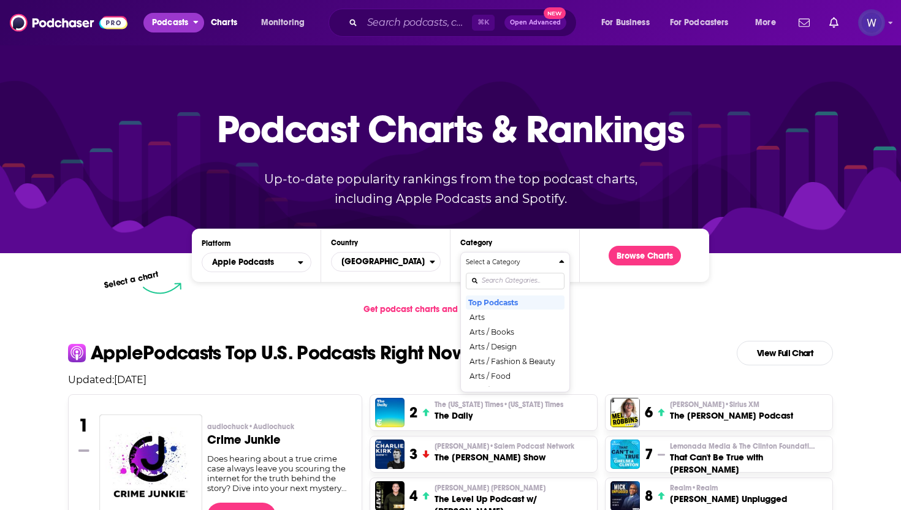
click at [192, 21] on button "Podcasts" at bounding box center [173, 23] width 61 height 20
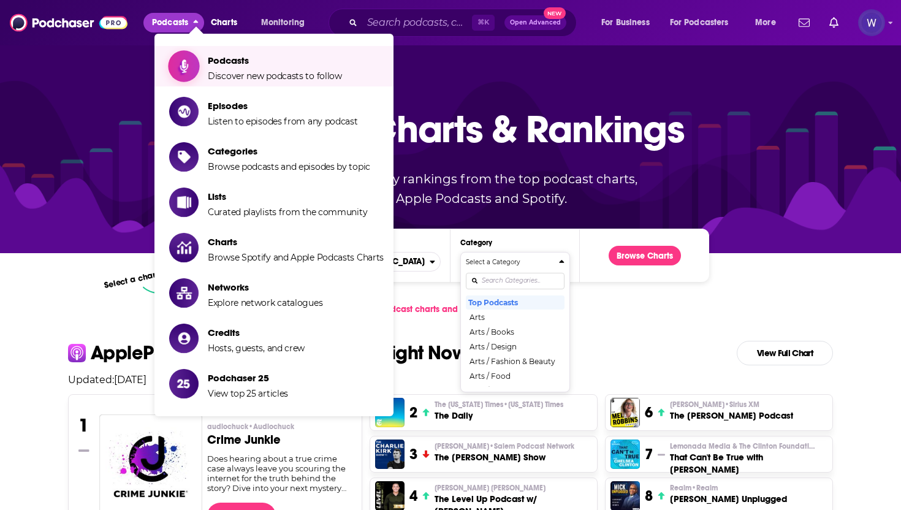
click at [239, 54] on span "Podcasts Discover new podcasts to follow" at bounding box center [275, 66] width 134 height 31
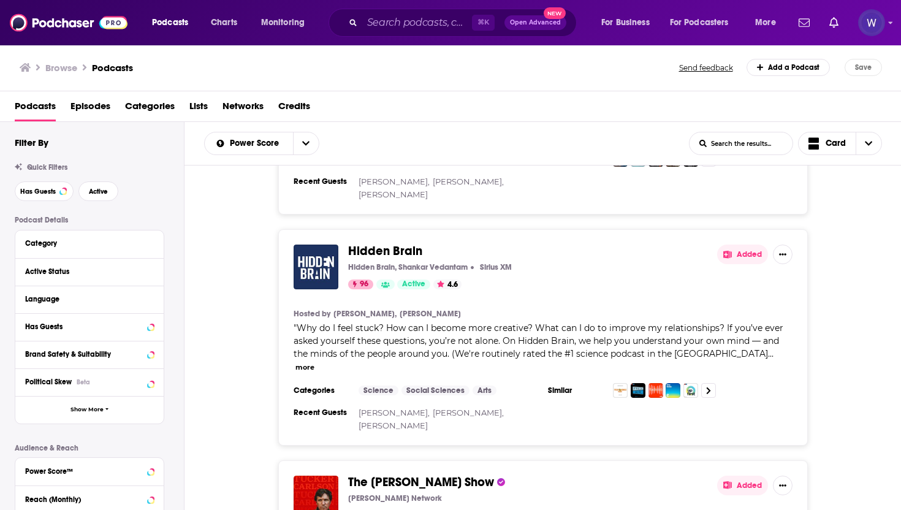
scroll to position [2751, 0]
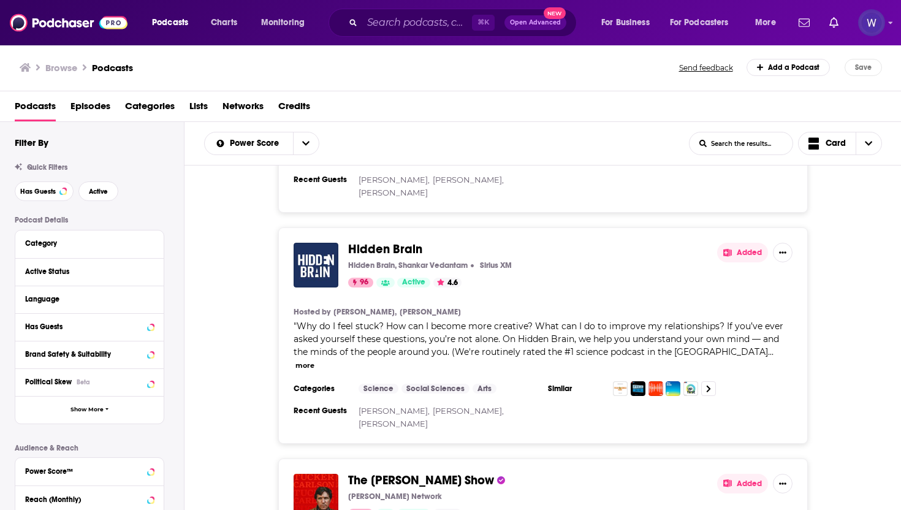
click at [75, 108] on span "Episodes" at bounding box center [90, 108] width 40 height 25
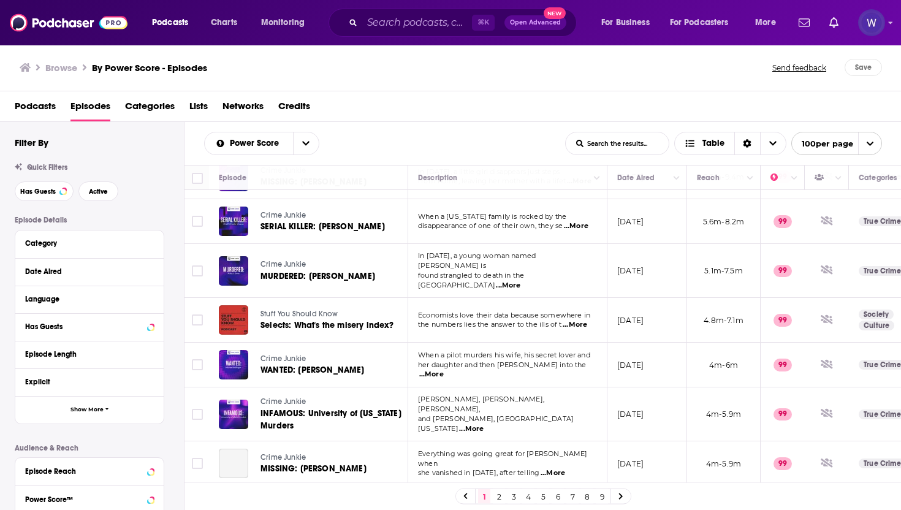
scroll to position [85, 0]
